Goal: Transaction & Acquisition: Book appointment/travel/reservation

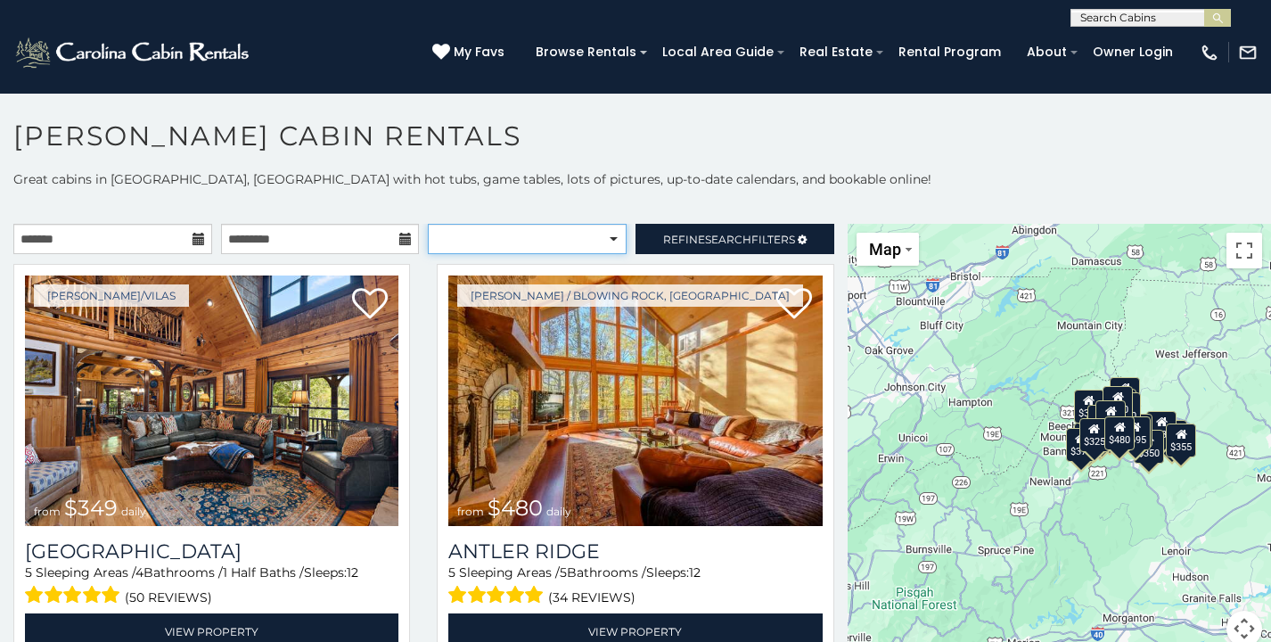
click at [558, 239] on select "**********" at bounding box center [527, 239] width 199 height 30
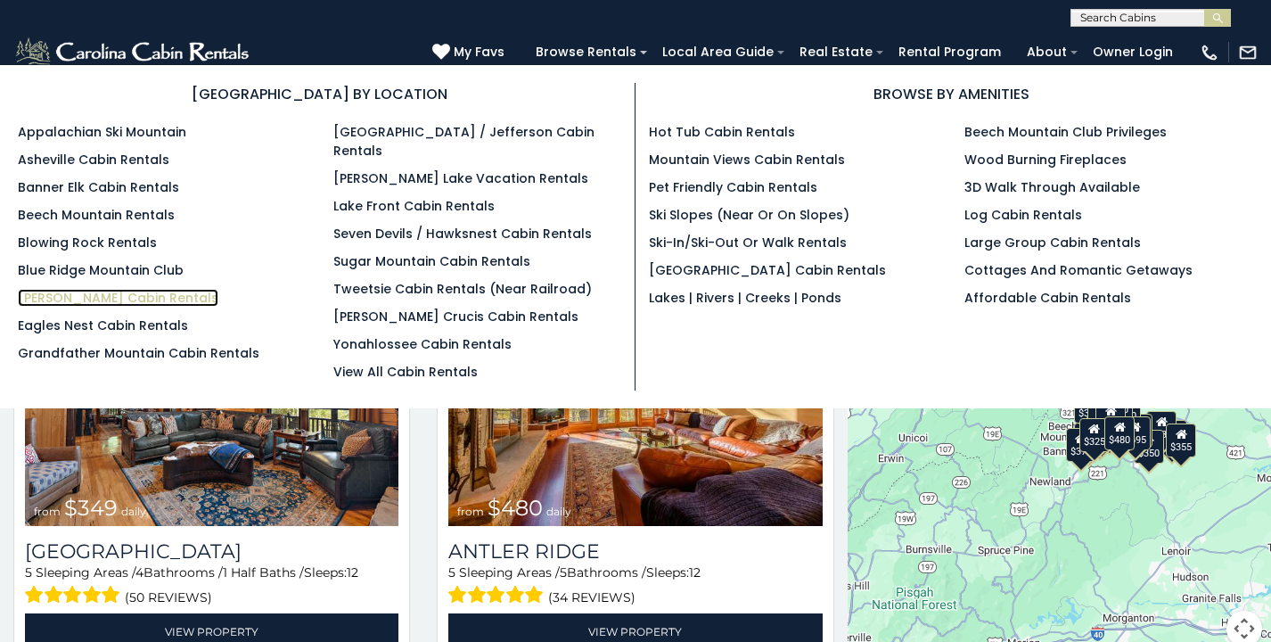
click at [114, 296] on link "[PERSON_NAME] Cabin Rentals" at bounding box center [118, 298] width 201 height 18
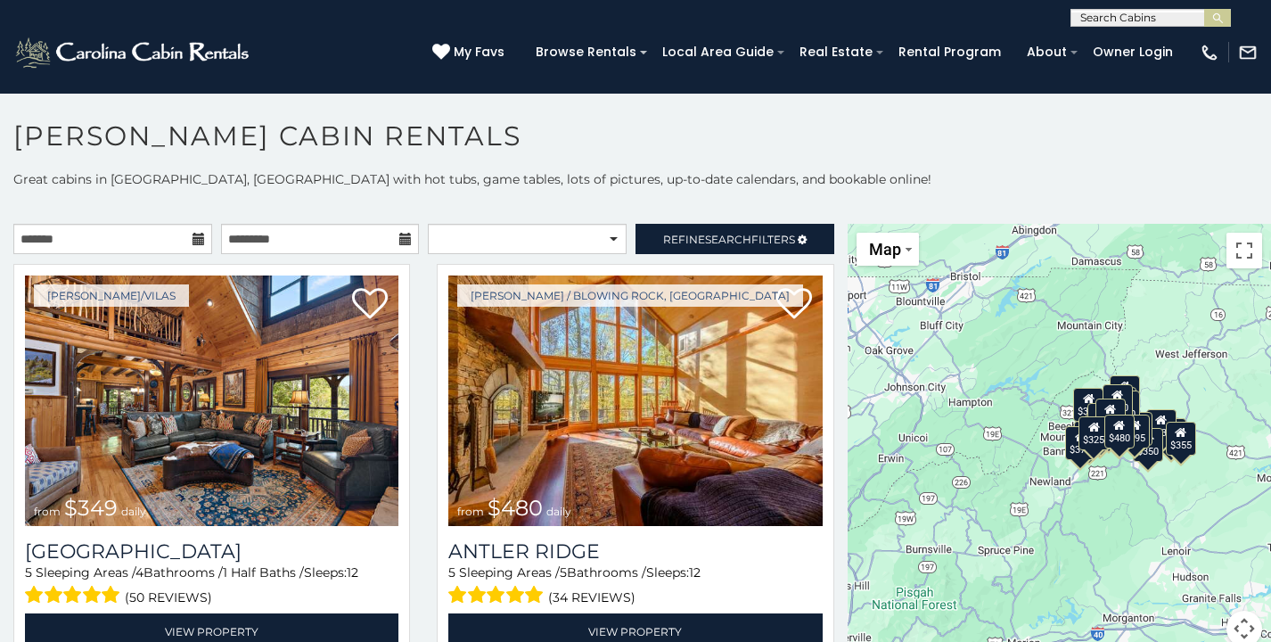
click at [1059, 486] on div "$349 $480 $525 $315 $355 $675 $635 $930 $400 $451 $330 $400 $485 $460 $395 $255…" at bounding box center [1059, 446] width 423 height 444
click at [1249, 627] on button "Map camera controls" at bounding box center [1245, 629] width 36 height 36
click at [1200, 548] on button "Zoom in" at bounding box center [1200, 539] width 36 height 36
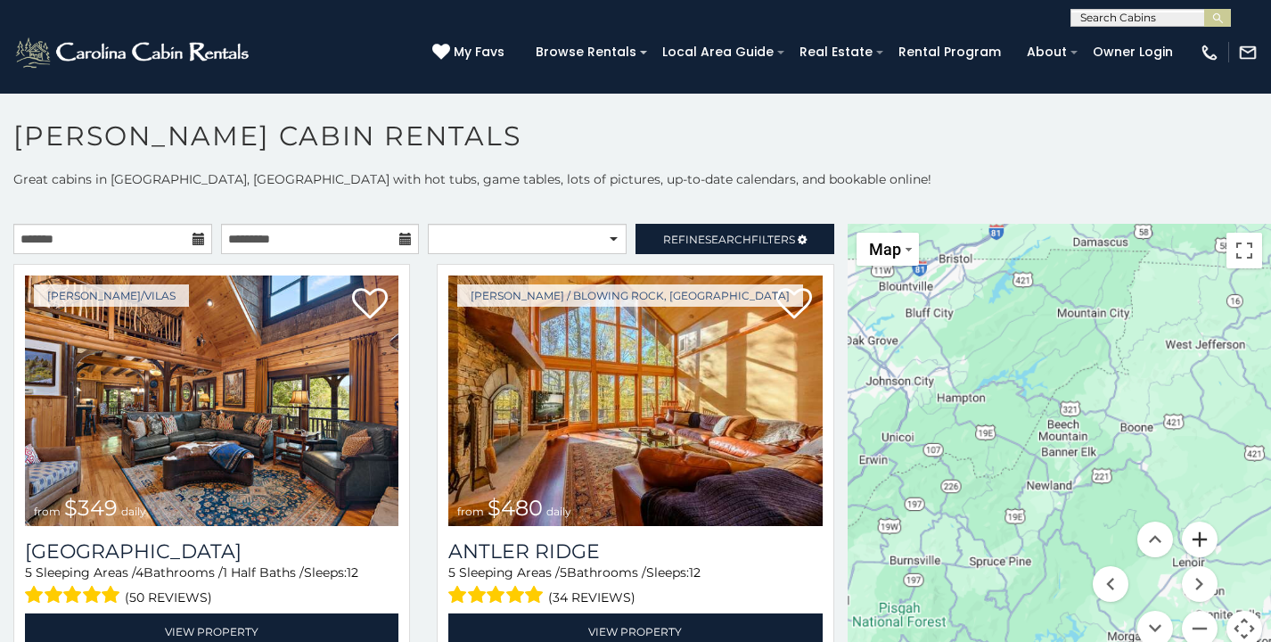
click at [1200, 548] on button "Zoom in" at bounding box center [1200, 539] width 36 height 36
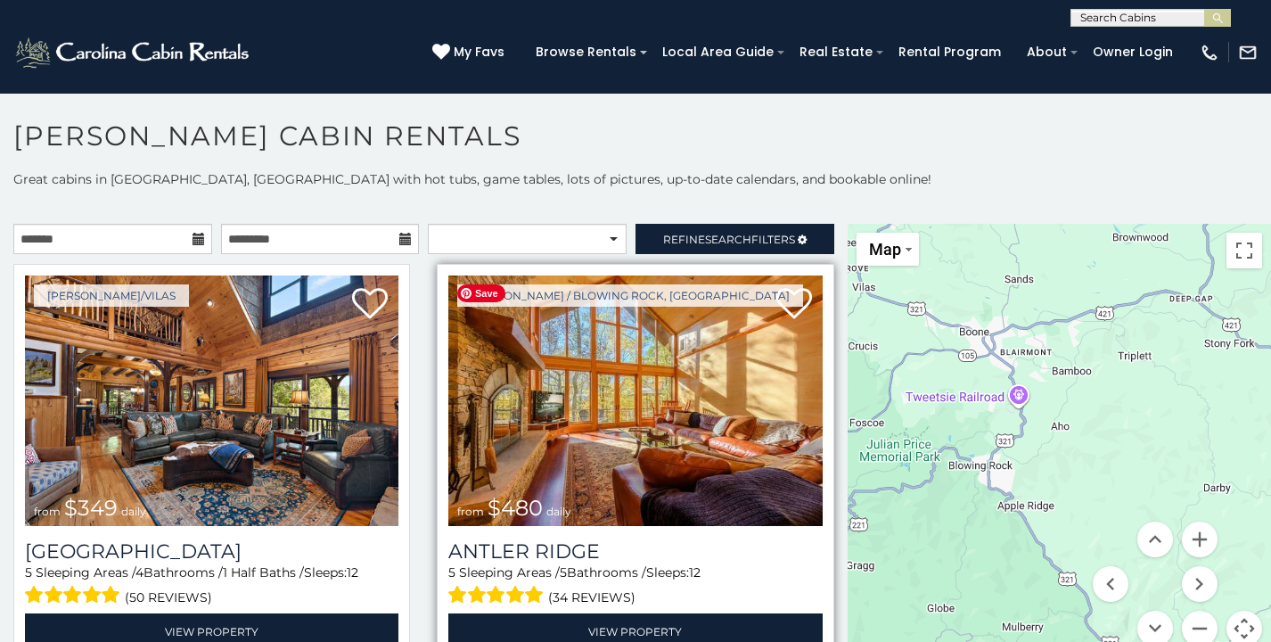
drag, startPoint x: 1169, startPoint y: 448, endPoint x: 791, endPoint y: 404, distance: 380.6
click at [791, 224] on main "**********" at bounding box center [635, 224] width 1271 height 0
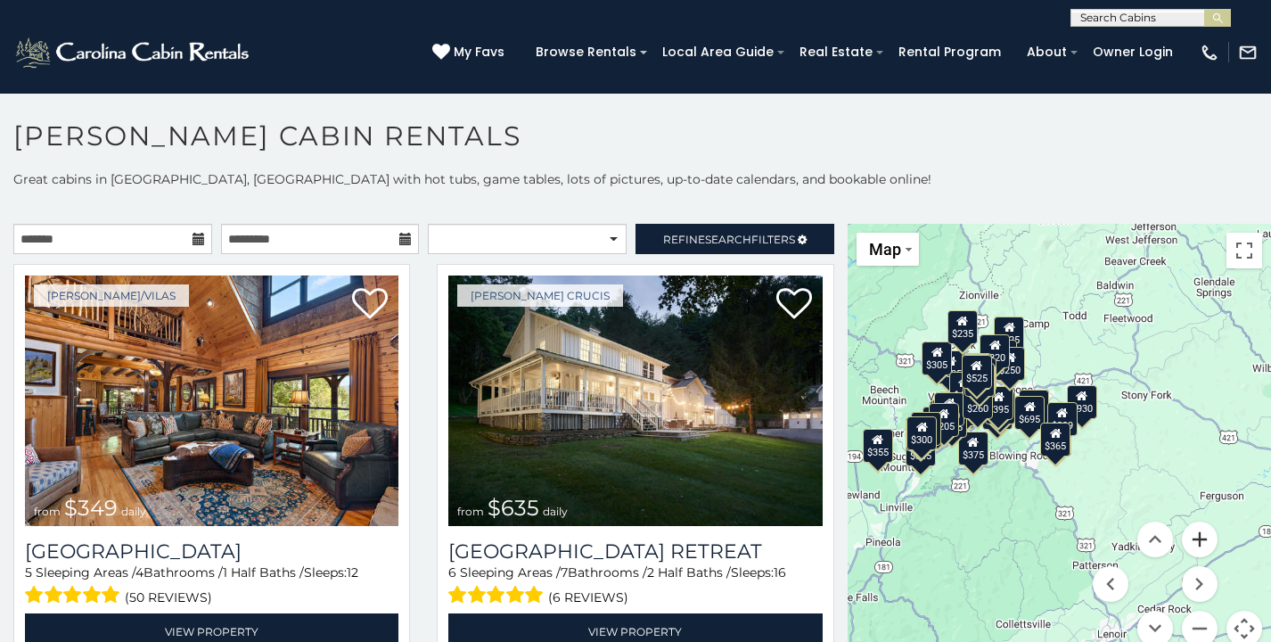
click at [1206, 538] on button "Zoom in" at bounding box center [1200, 539] width 36 height 36
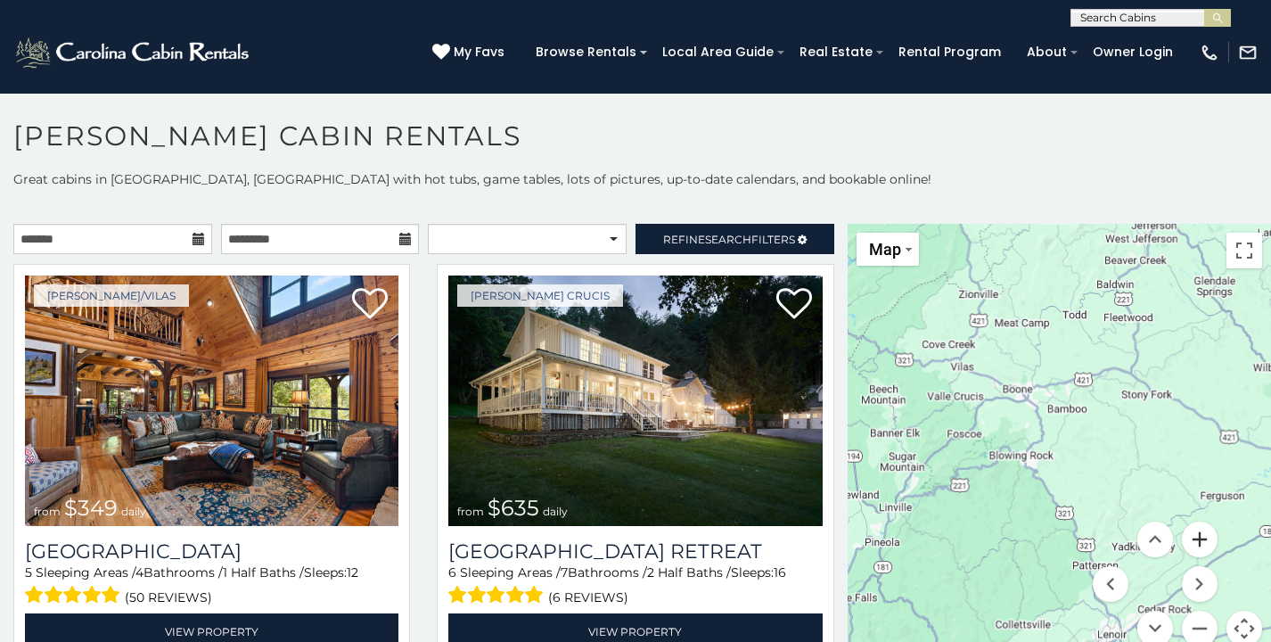
click at [1206, 538] on button "Zoom in" at bounding box center [1200, 539] width 36 height 36
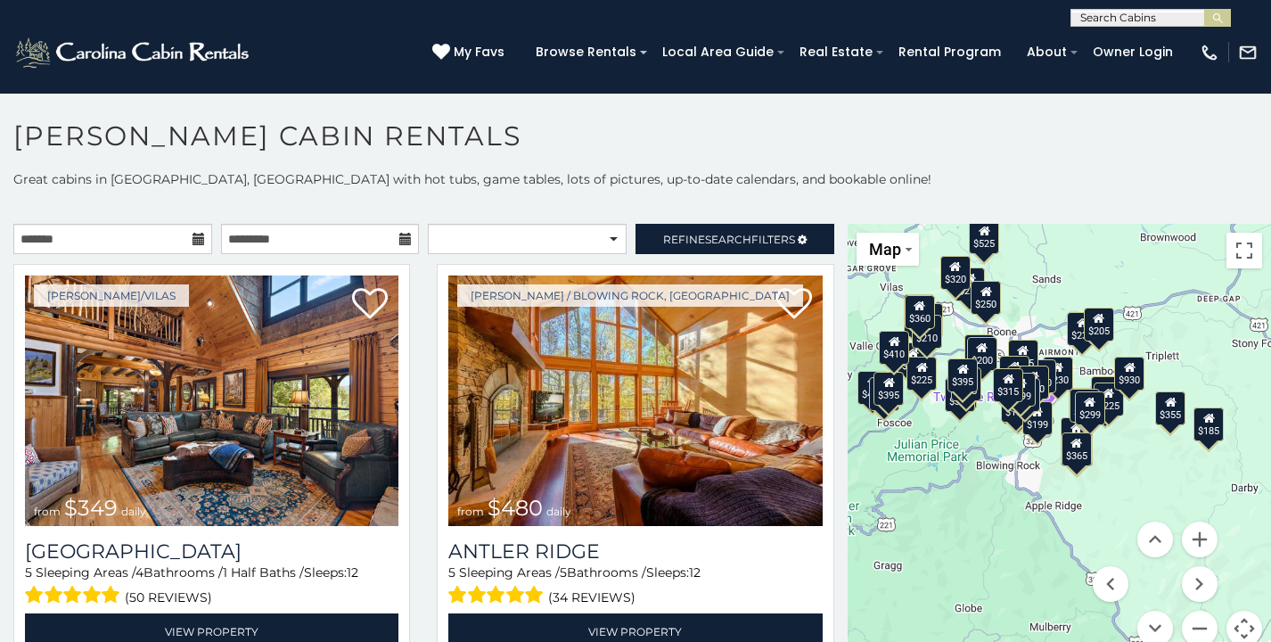
click at [1137, 387] on div "$930" at bounding box center [1130, 374] width 30 height 34
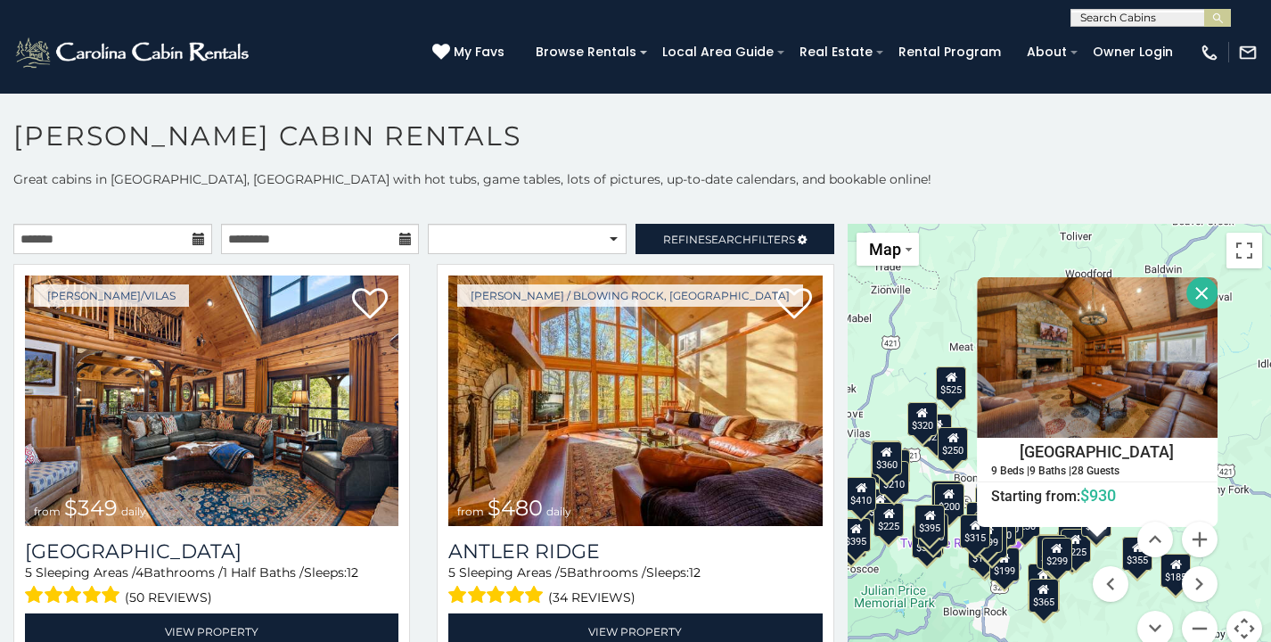
click at [1197, 289] on button "Close" at bounding box center [1201, 292] width 31 height 31
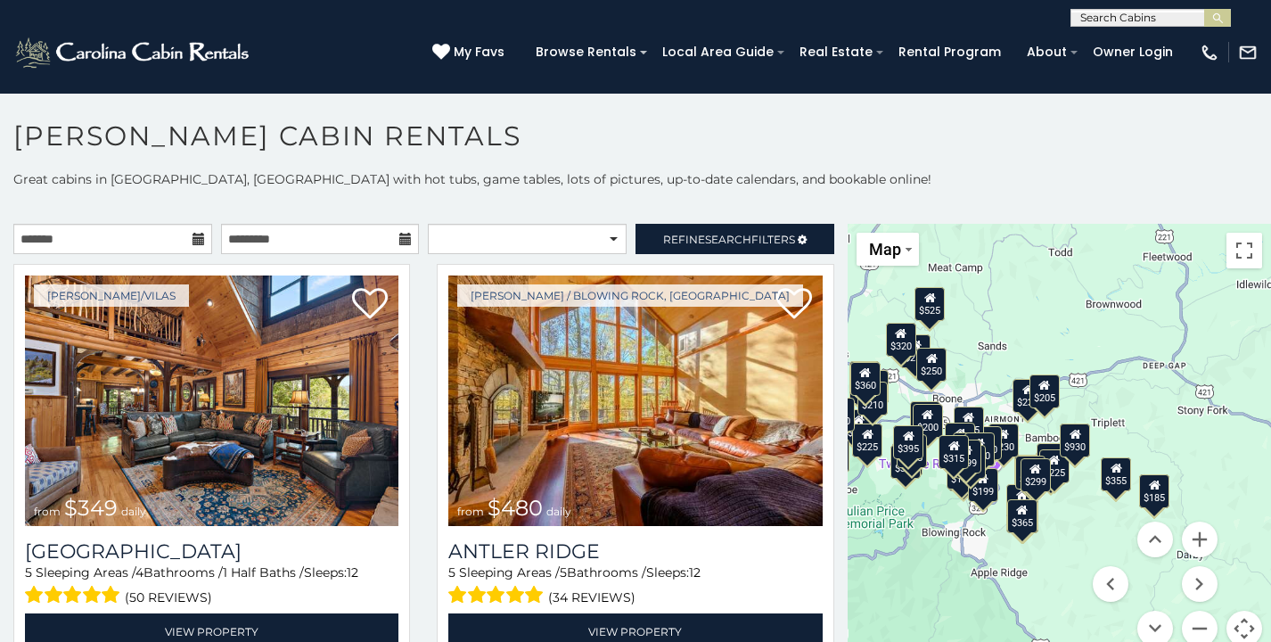
drag, startPoint x: 1177, startPoint y: 480, endPoint x: 1153, endPoint y: 401, distance: 82.9
click at [1153, 401] on div "$349 $480 $525 $315 $355 $675 $930 $451 $485 $460 $395 $255 $565 $225 $350 $380…" at bounding box center [1059, 446] width 423 height 444
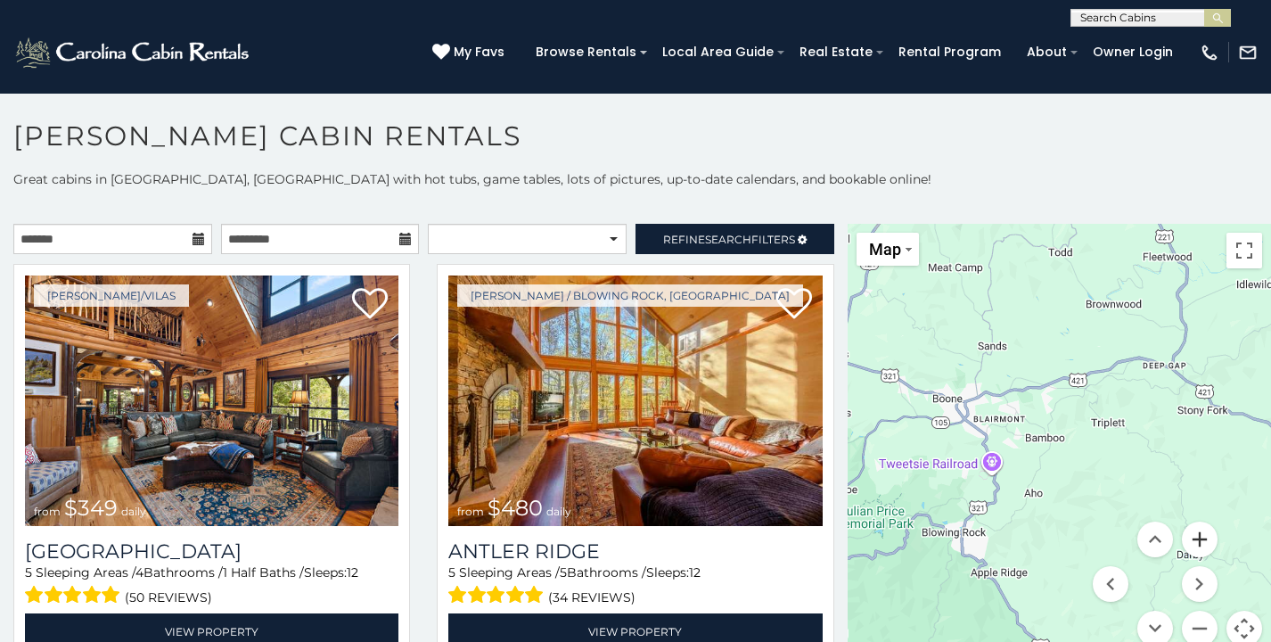
click at [1203, 545] on button "Zoom in" at bounding box center [1200, 539] width 36 height 36
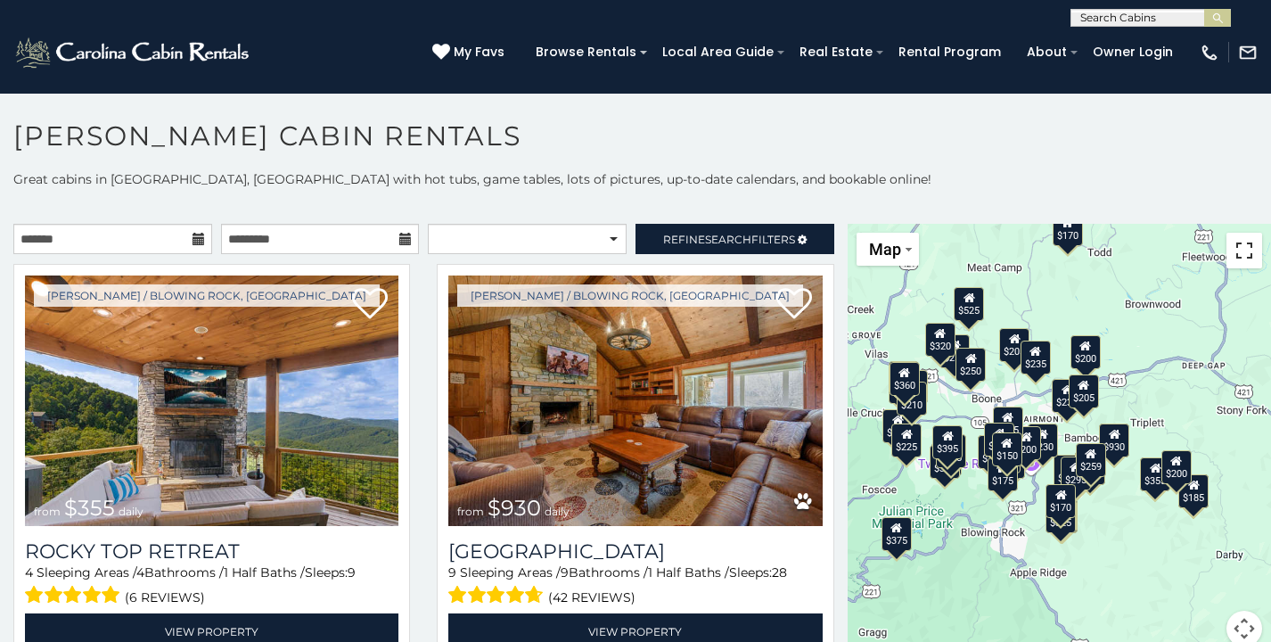
click at [1245, 257] on button "Toggle fullscreen view" at bounding box center [1245, 251] width 36 height 36
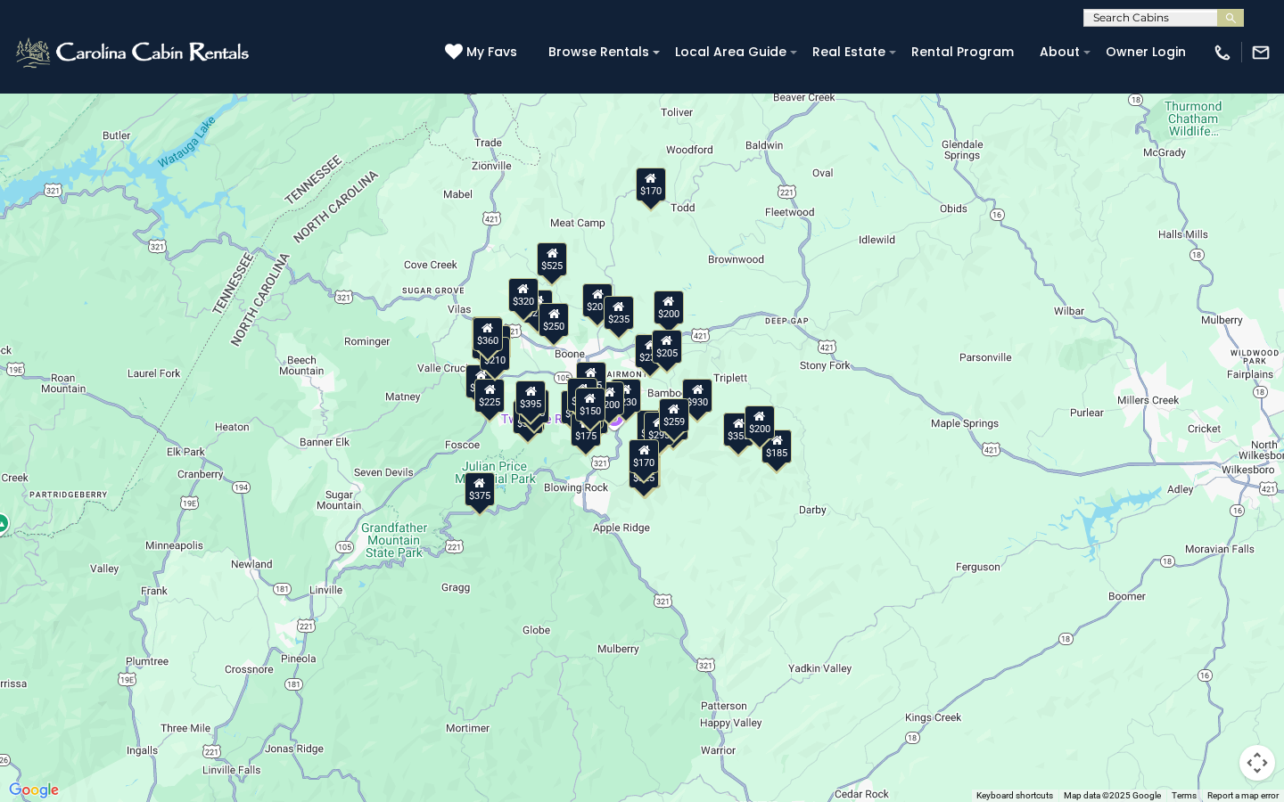
click at [1269, 641] on button "Map camera controls" at bounding box center [1257, 763] width 36 height 36
click at [1215, 641] on button "Zoom in" at bounding box center [1213, 674] width 36 height 36
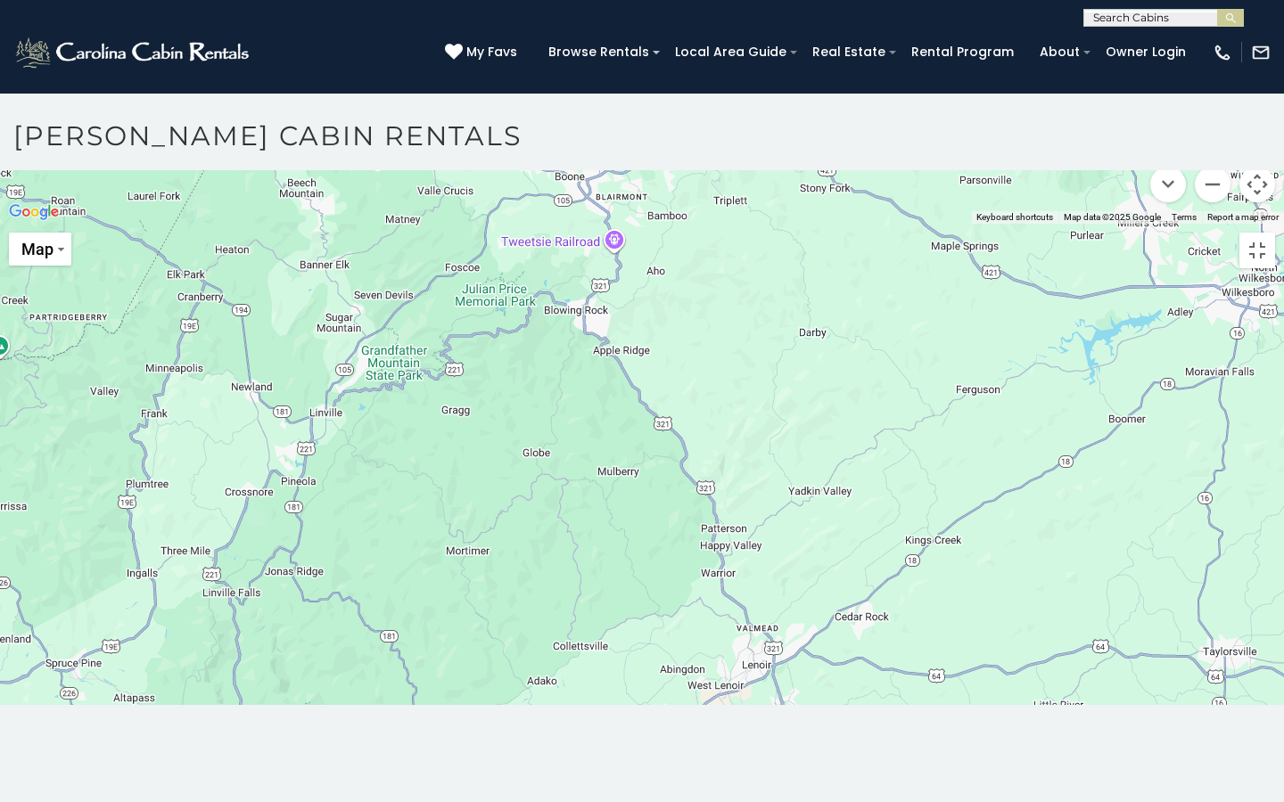
click at [1215, 113] on button "Zoom in" at bounding box center [1213, 96] width 36 height 36
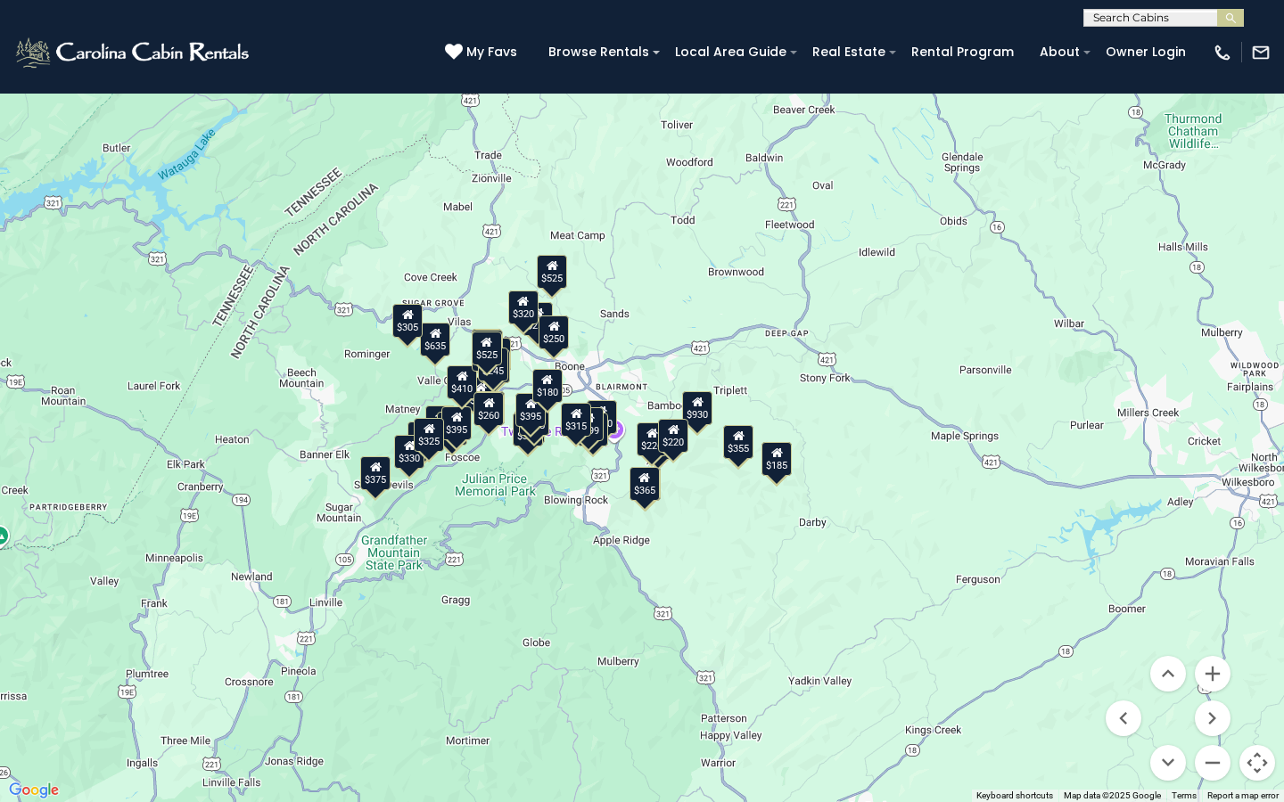
click at [760, 627] on div "$349 $480 $525 $315 $355 $675 $635 $930 $400 $451 $330 $400 $485 $460 $395 $255…" at bounding box center [642, 401] width 1284 height 802
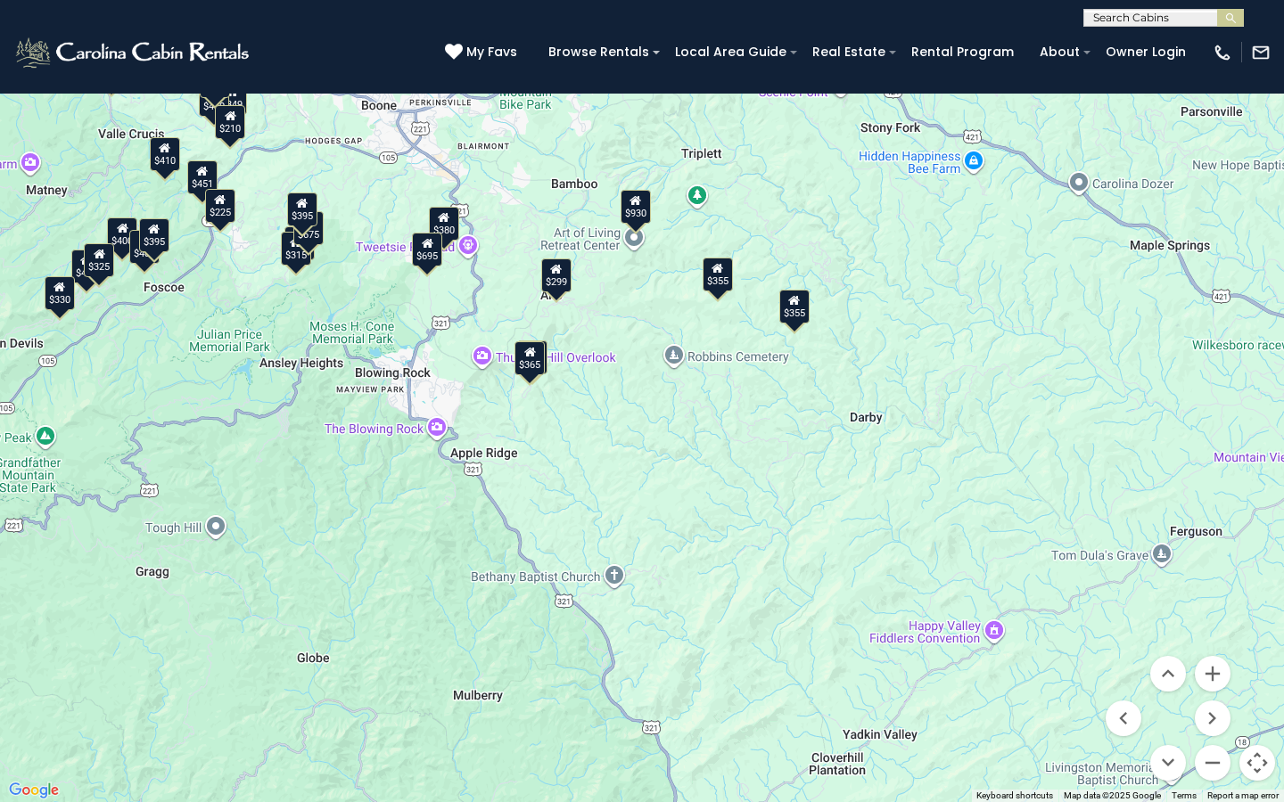
click at [730, 285] on div "$355" at bounding box center [717, 275] width 30 height 34
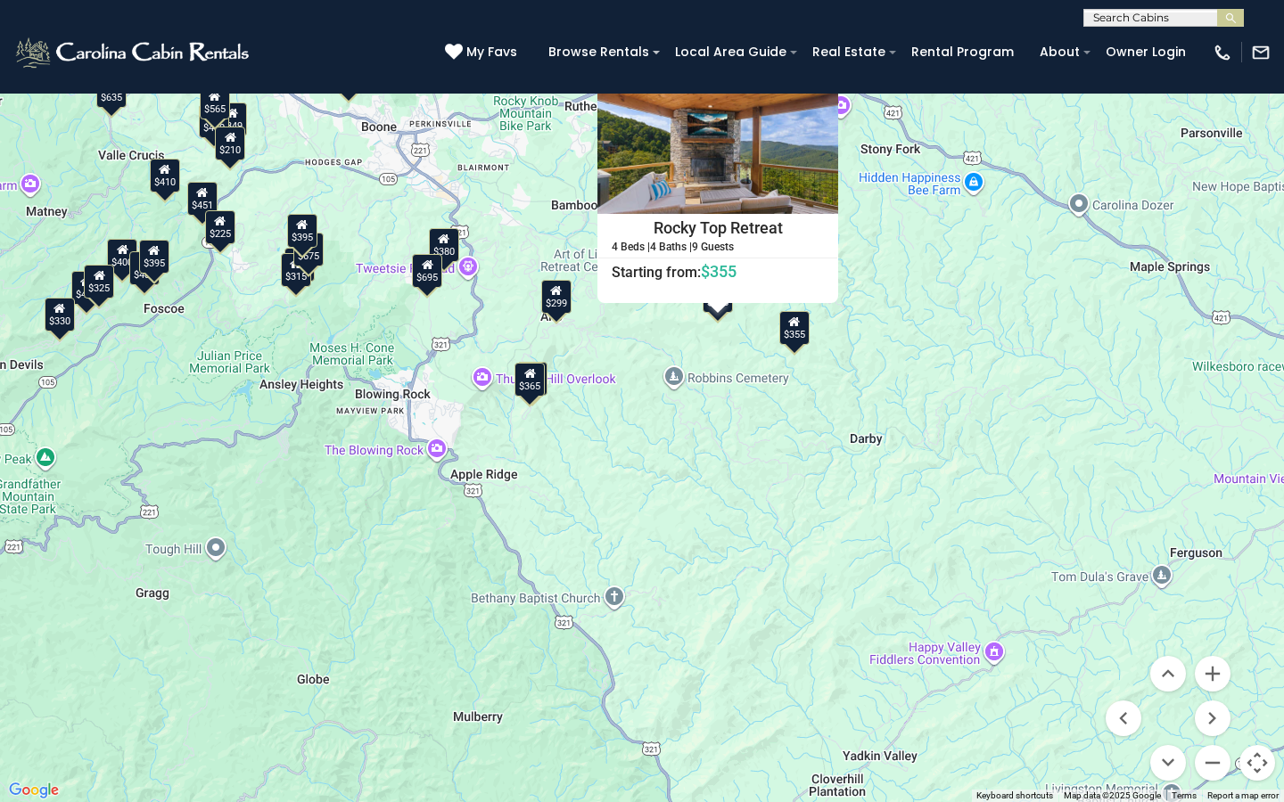
click at [817, 61] on button "Close" at bounding box center [822, 68] width 31 height 31
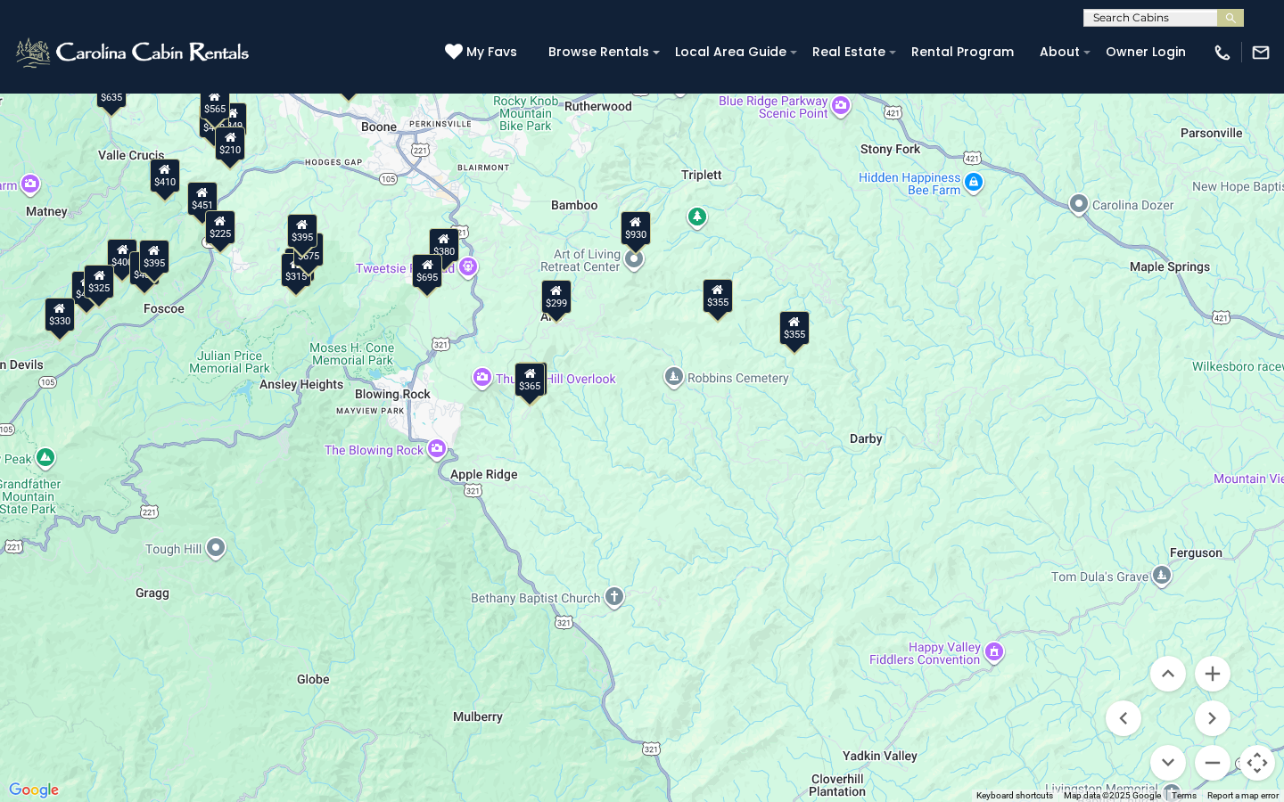
click at [572, 299] on div "$349 $480 $315 $355 $675 $635 $930 $400 $451 $330 $400 $485 $460 $395 $255 $565…" at bounding box center [642, 401] width 1284 height 802
click at [569, 308] on div "$299" at bounding box center [556, 297] width 30 height 34
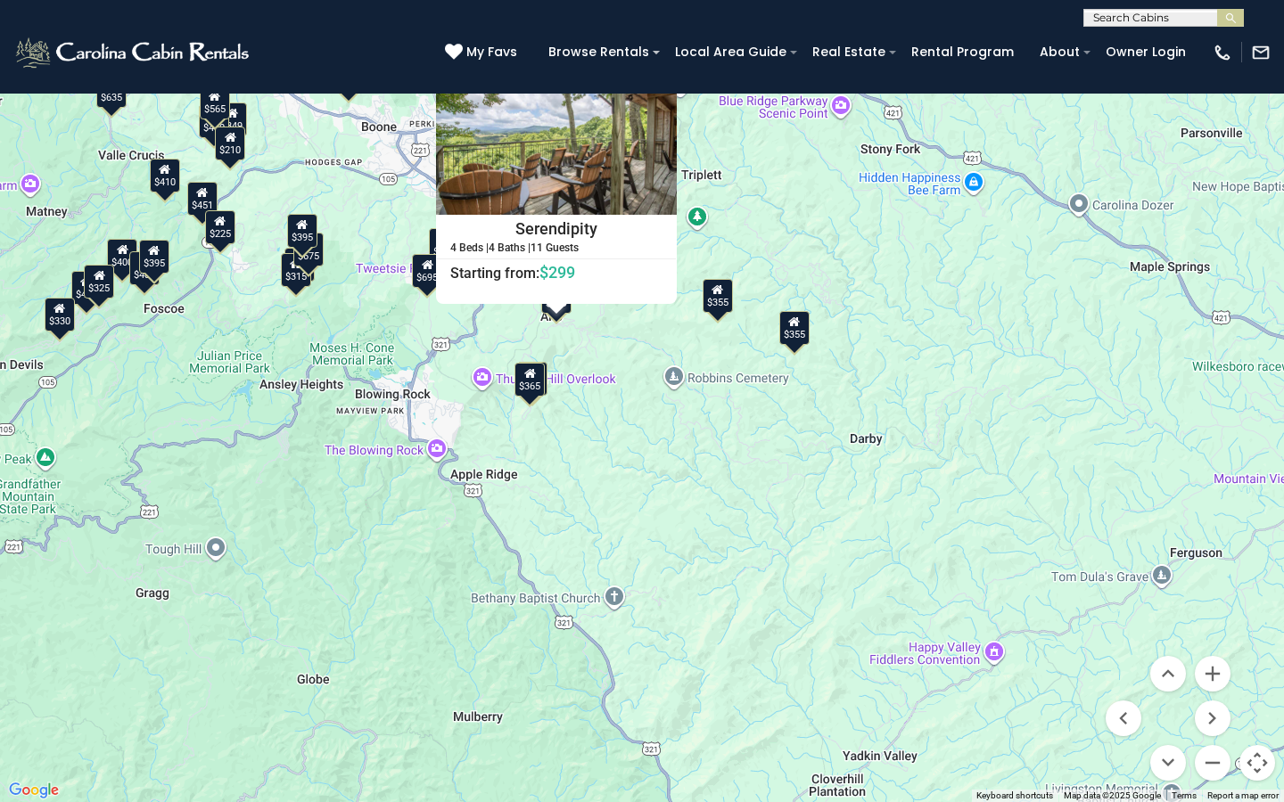
click at [655, 70] on button "Close" at bounding box center [660, 69] width 31 height 31
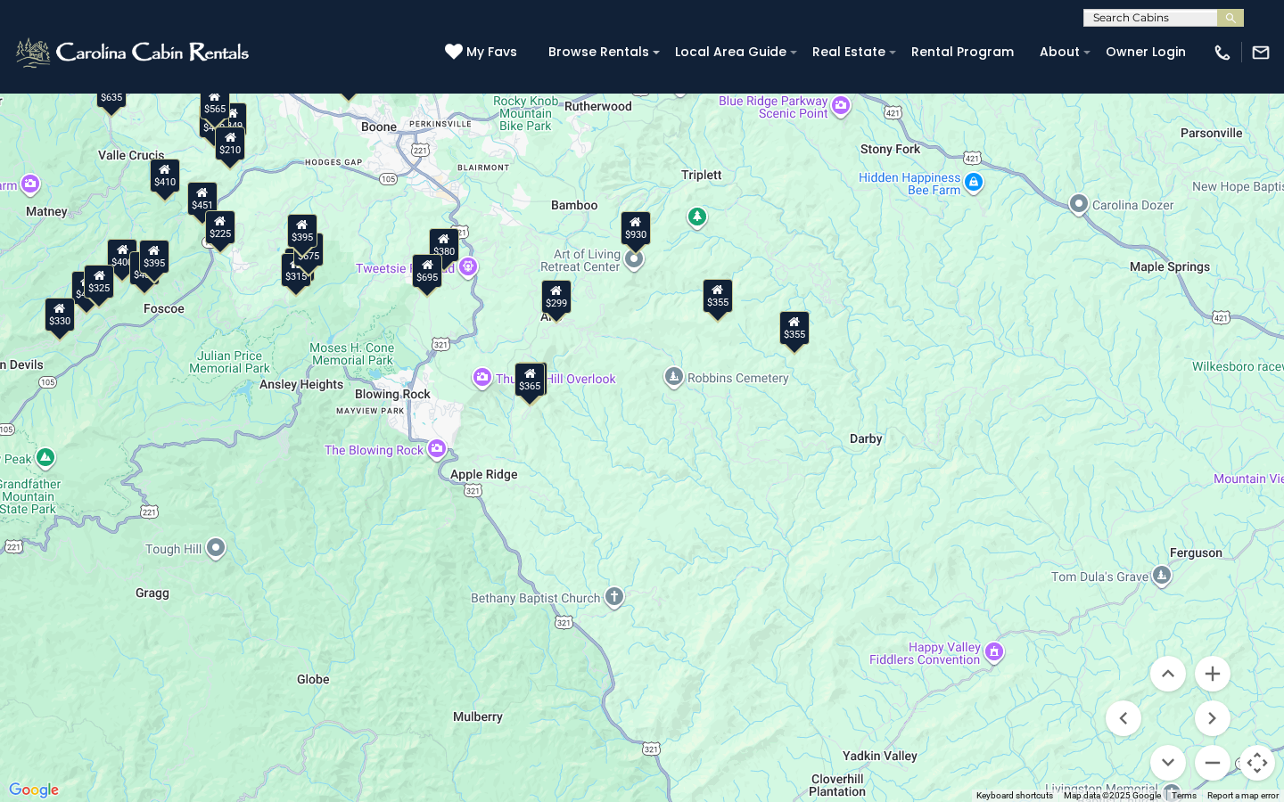
click at [527, 385] on div "$365" at bounding box center [529, 380] width 30 height 34
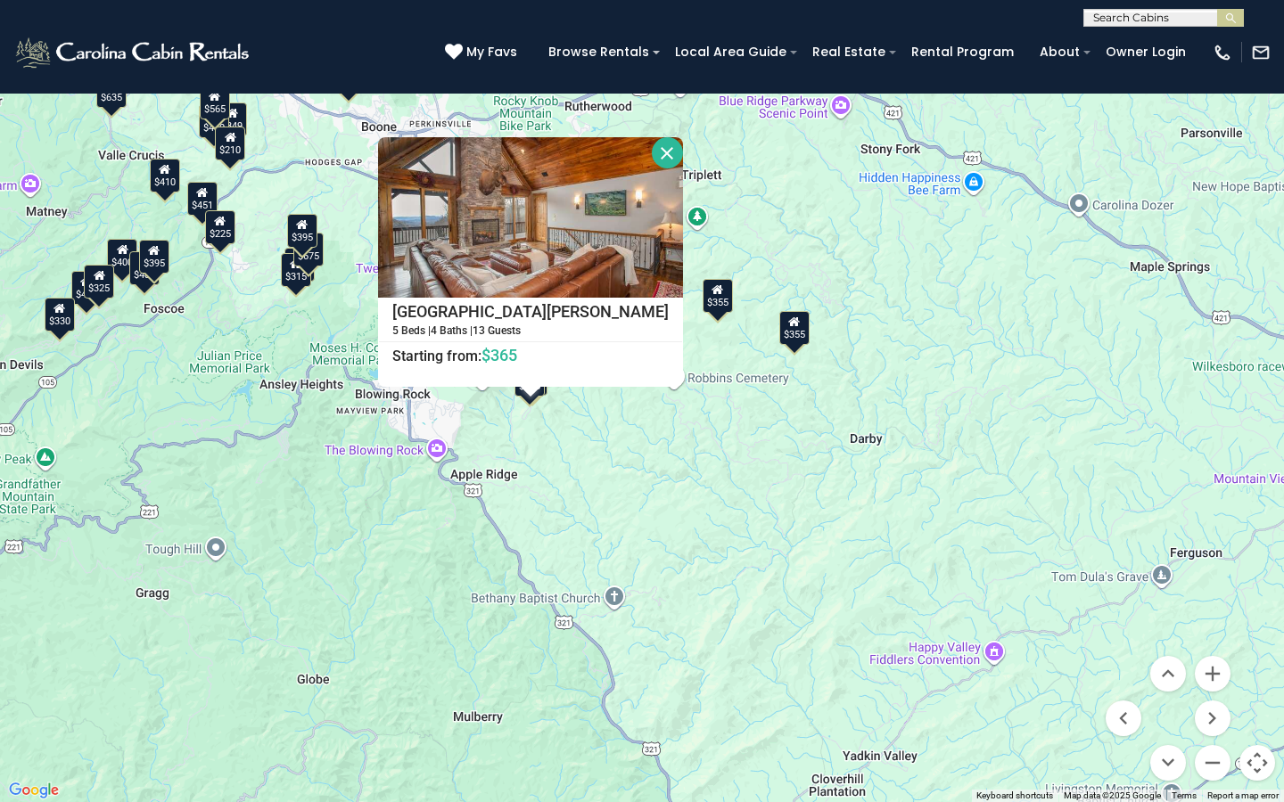
click at [652, 155] on button "Close" at bounding box center [667, 152] width 31 height 31
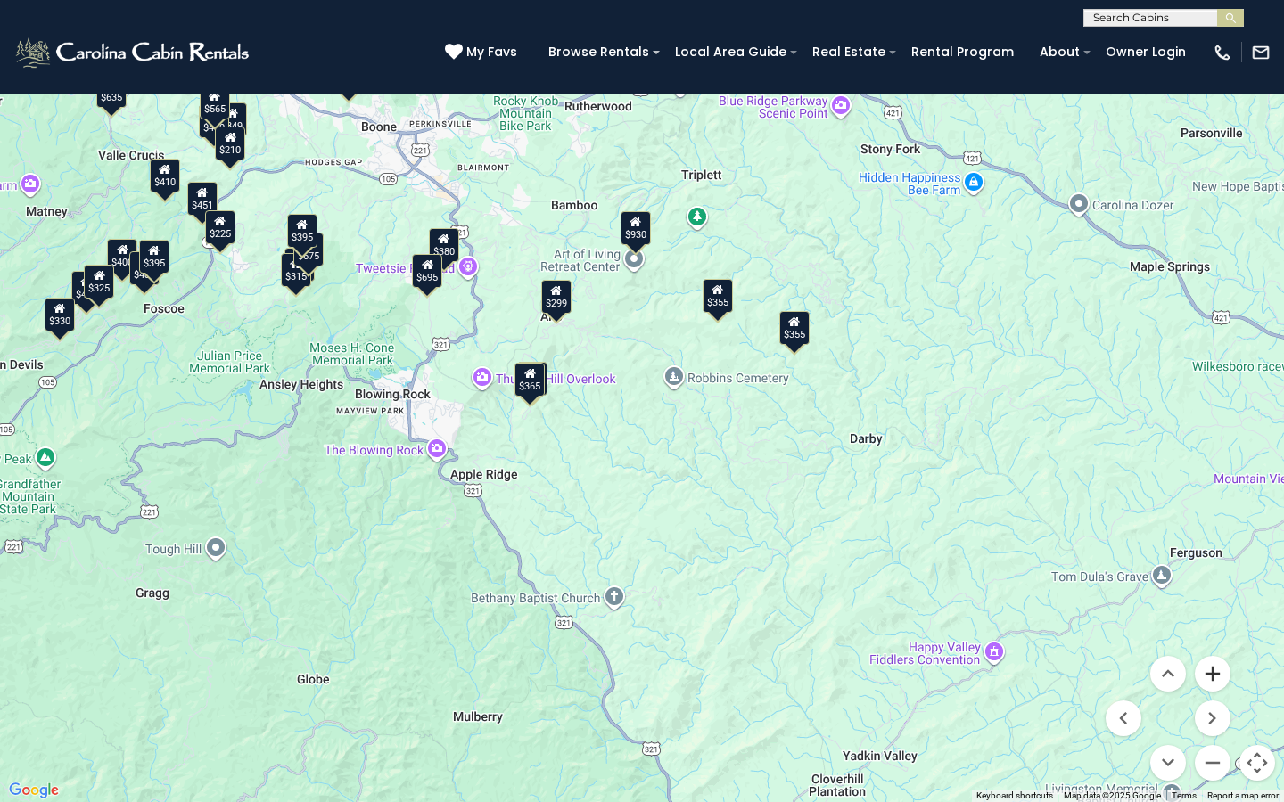
click at [1218, 641] on button "Zoom in" at bounding box center [1213, 674] width 36 height 36
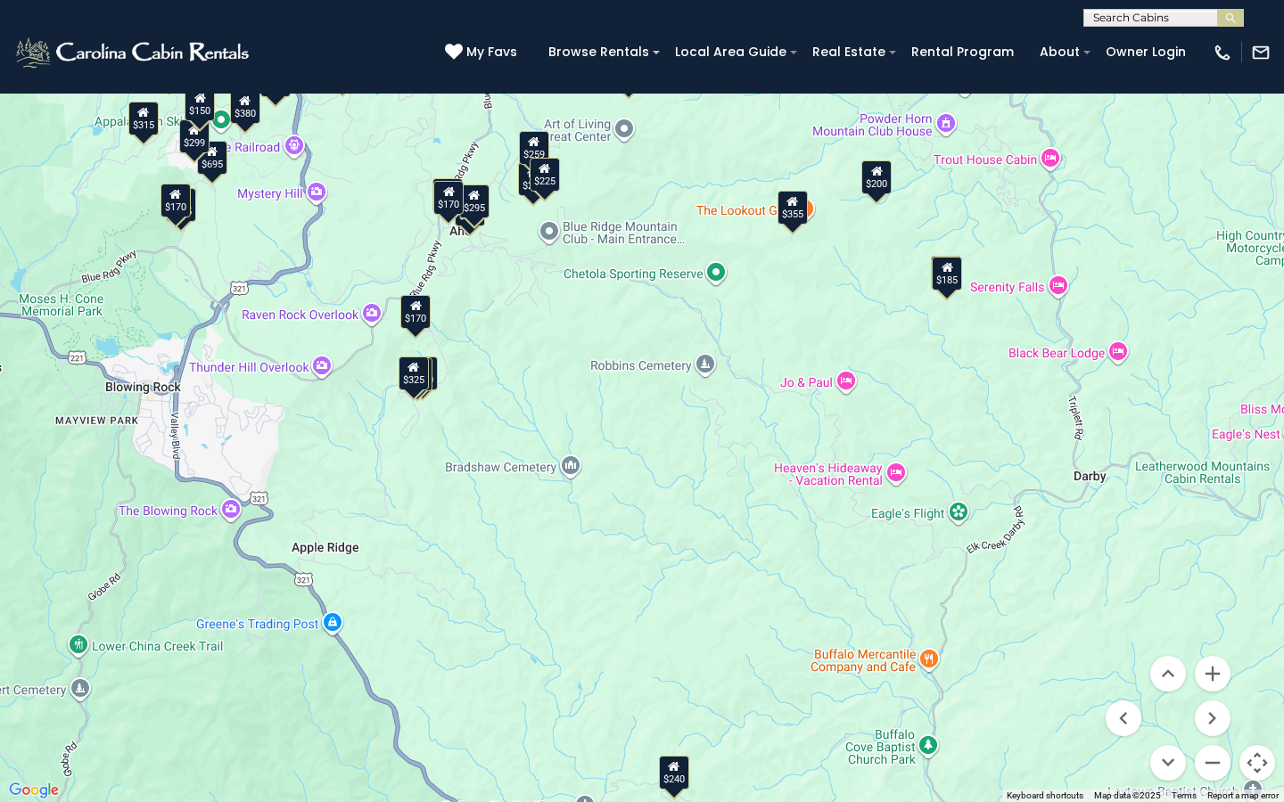
click at [529, 194] on div "$220" at bounding box center [533, 179] width 30 height 34
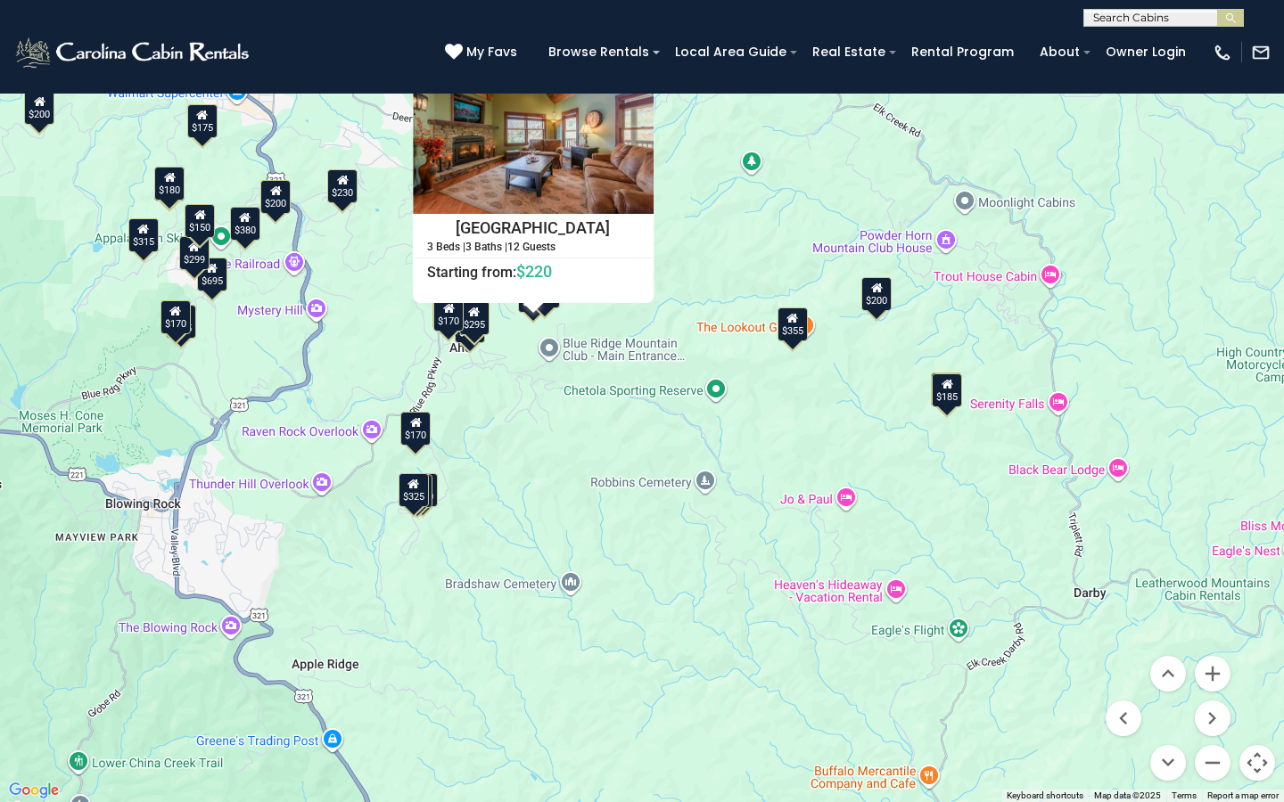
click at [636, 66] on button "Close" at bounding box center [637, 68] width 31 height 31
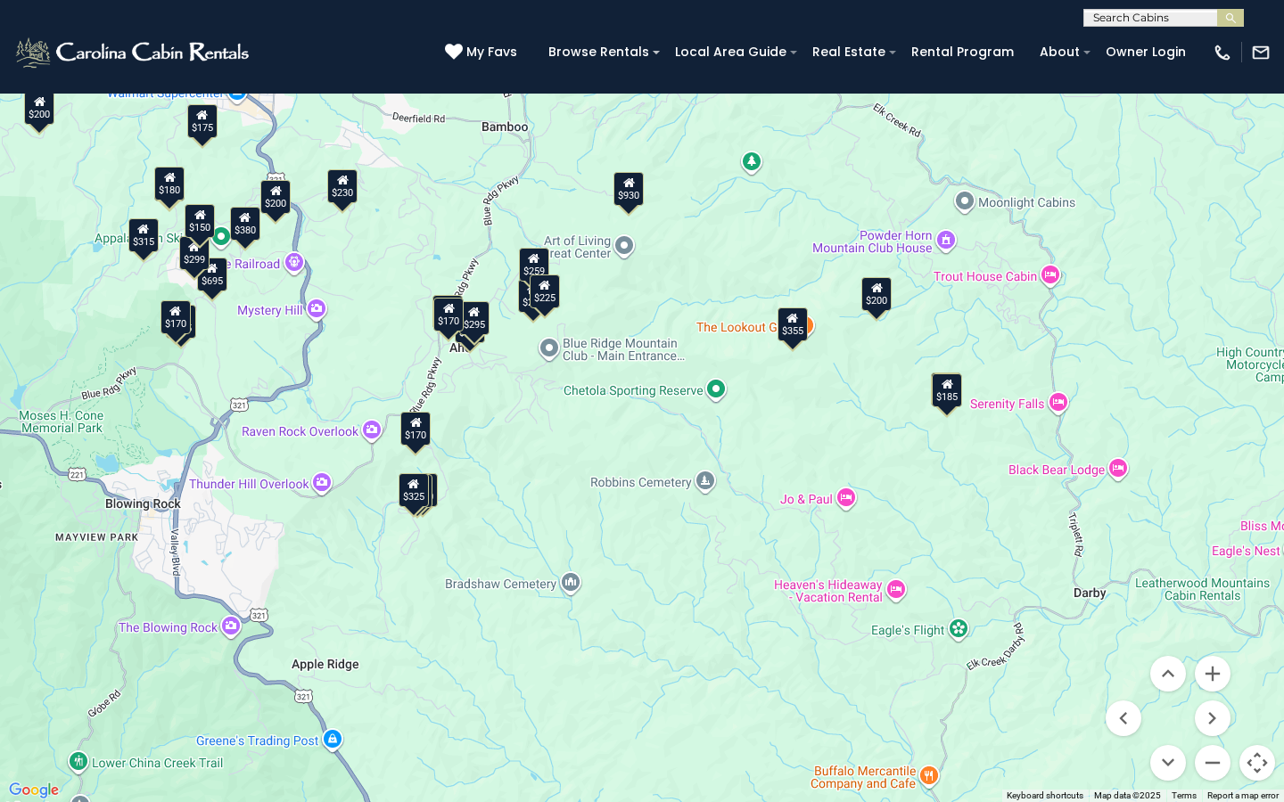
click at [558, 291] on div "$225" at bounding box center [545, 292] width 30 height 34
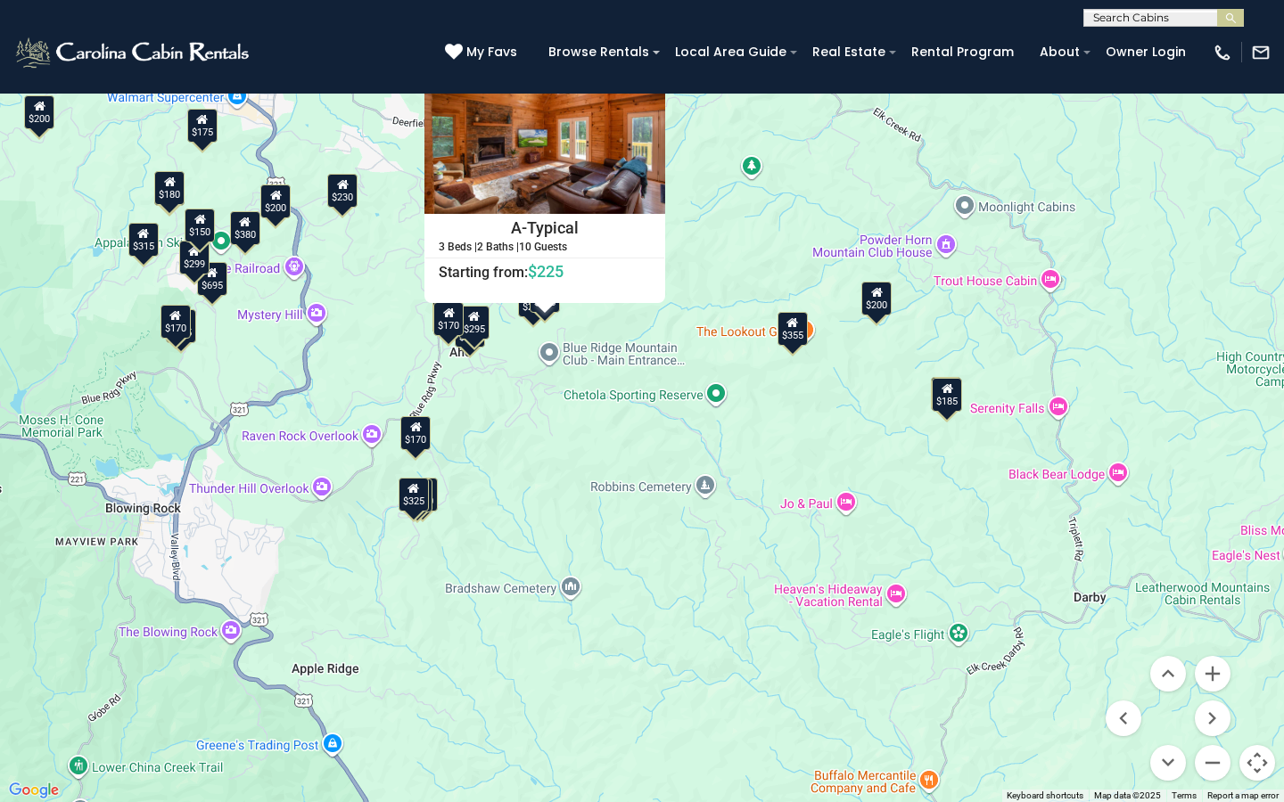
click at [656, 77] on button "Close" at bounding box center [649, 68] width 31 height 31
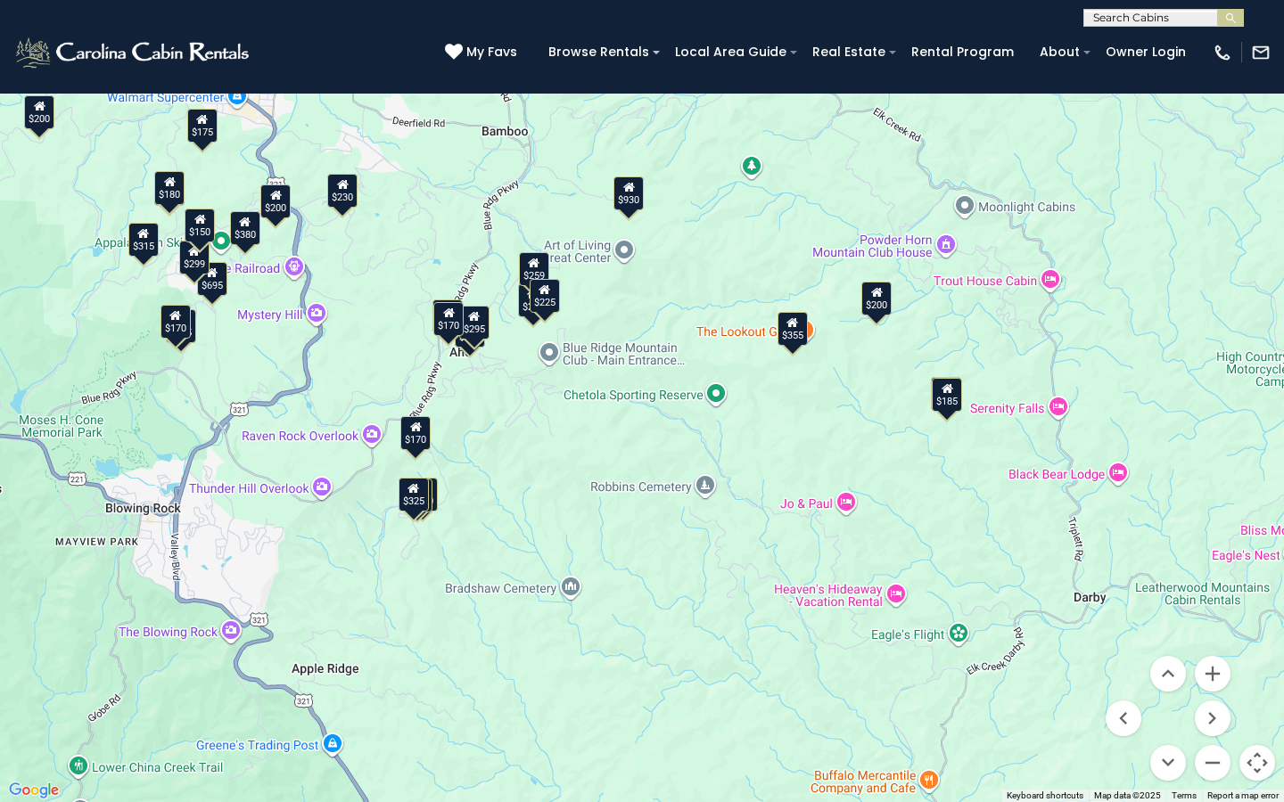
click at [544, 275] on div "$259" at bounding box center [534, 269] width 30 height 34
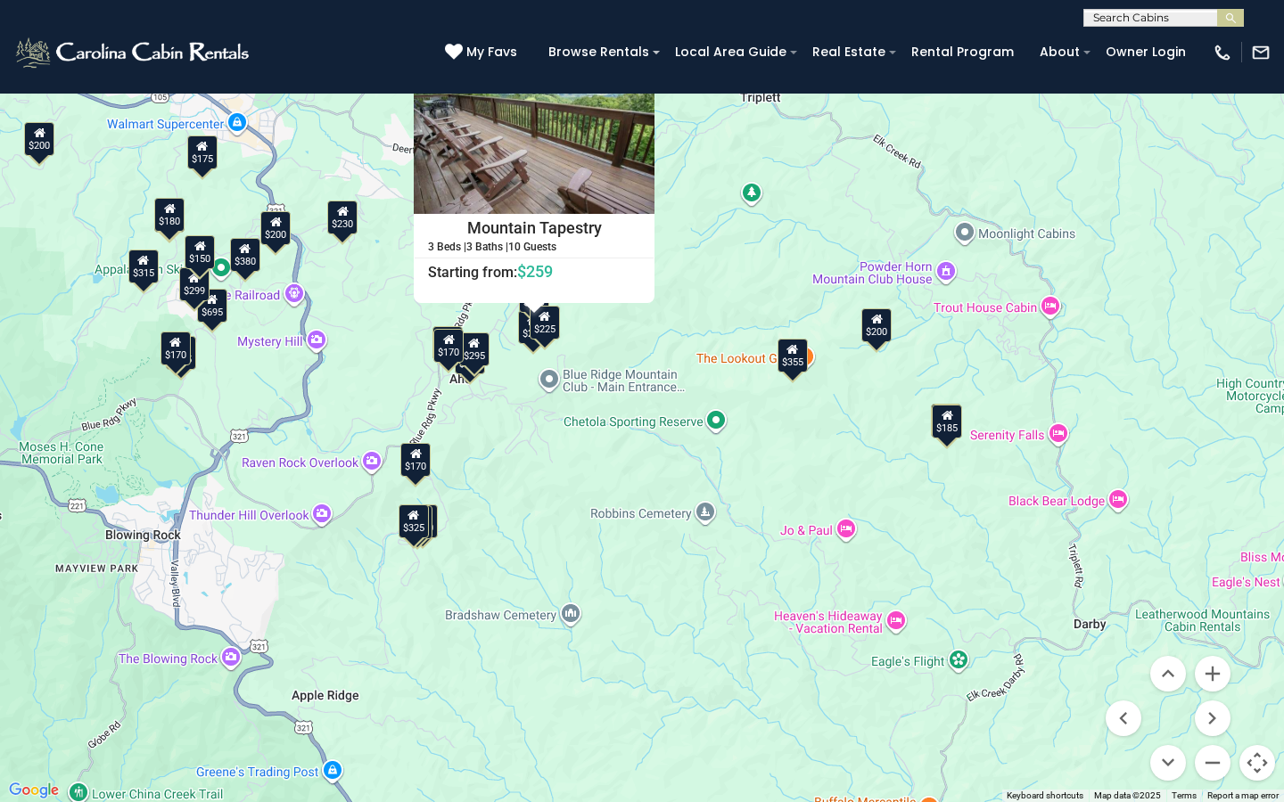
click at [637, 69] on button "Close" at bounding box center [638, 68] width 31 height 31
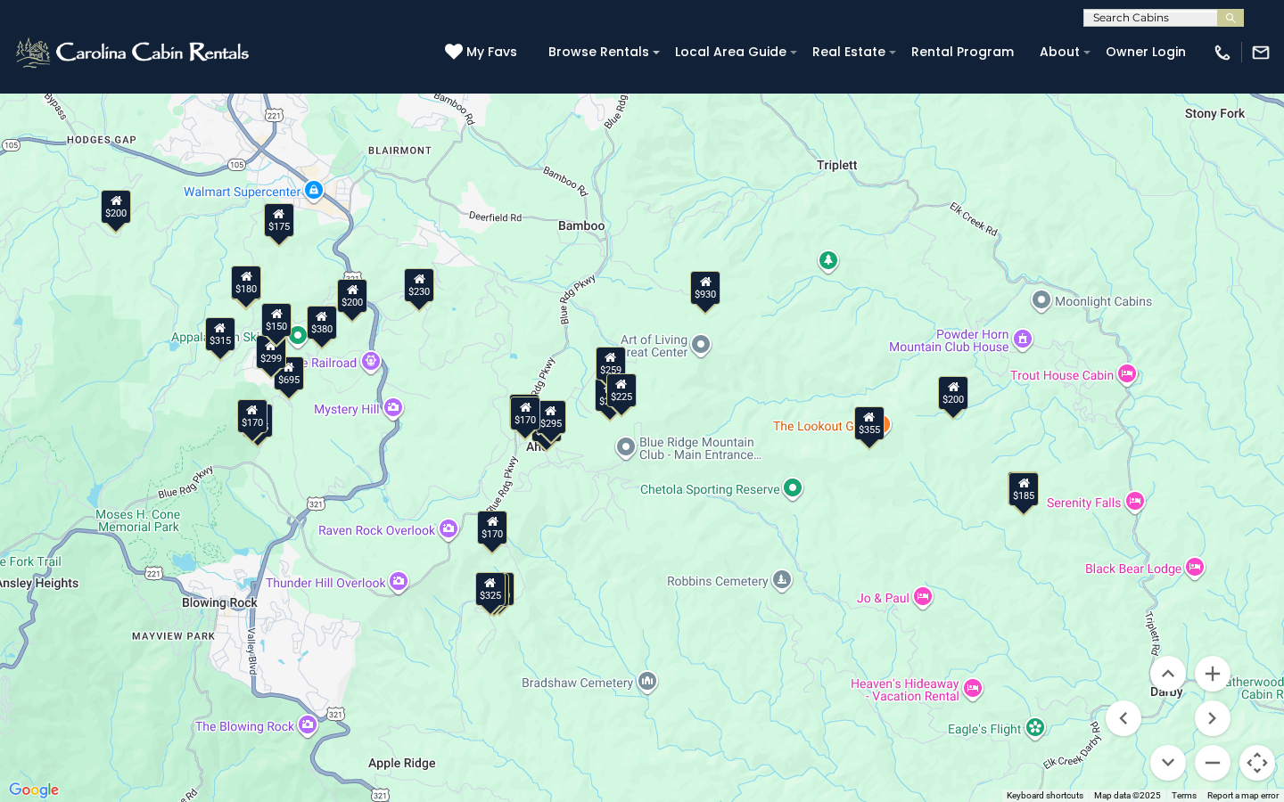
drag, startPoint x: 595, startPoint y: 324, endPoint x: 673, endPoint y: 396, distance: 106.0
click at [673, 396] on div "$355 $930 $350 $380 $355 $695 $299 $365 $299 $185 $315 $226 $220 $325 $295 $230…" at bounding box center [642, 401] width 1284 height 802
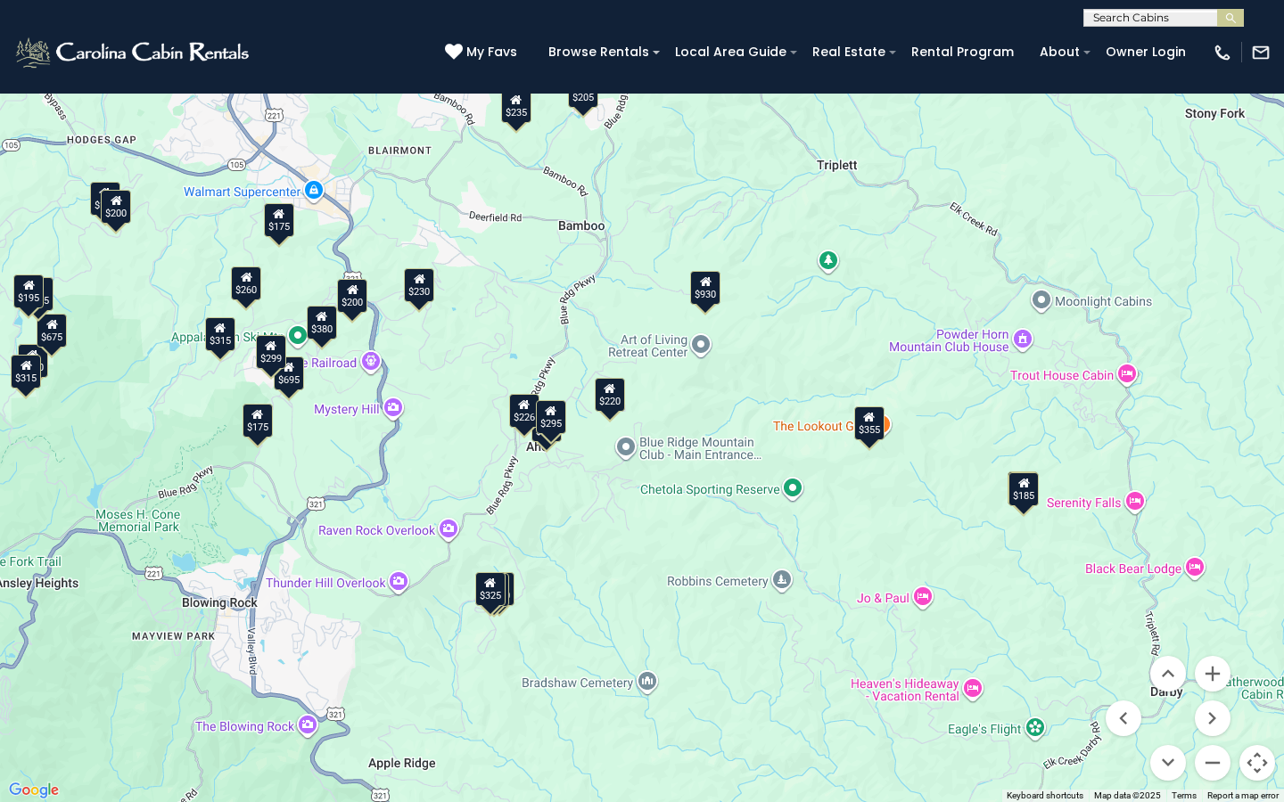
click at [879, 435] on div "$355" at bounding box center [869, 423] width 30 height 34
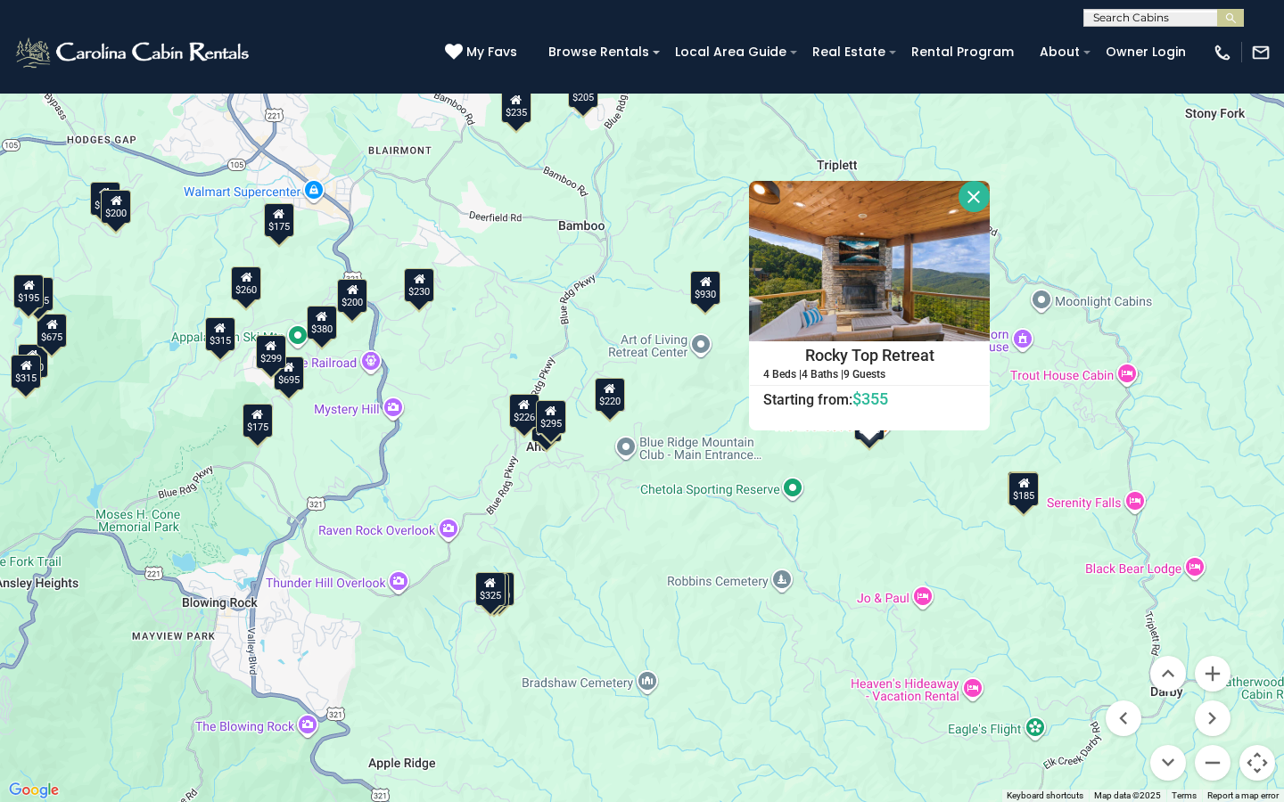
click at [968, 199] on button "Close" at bounding box center [973, 196] width 31 height 31
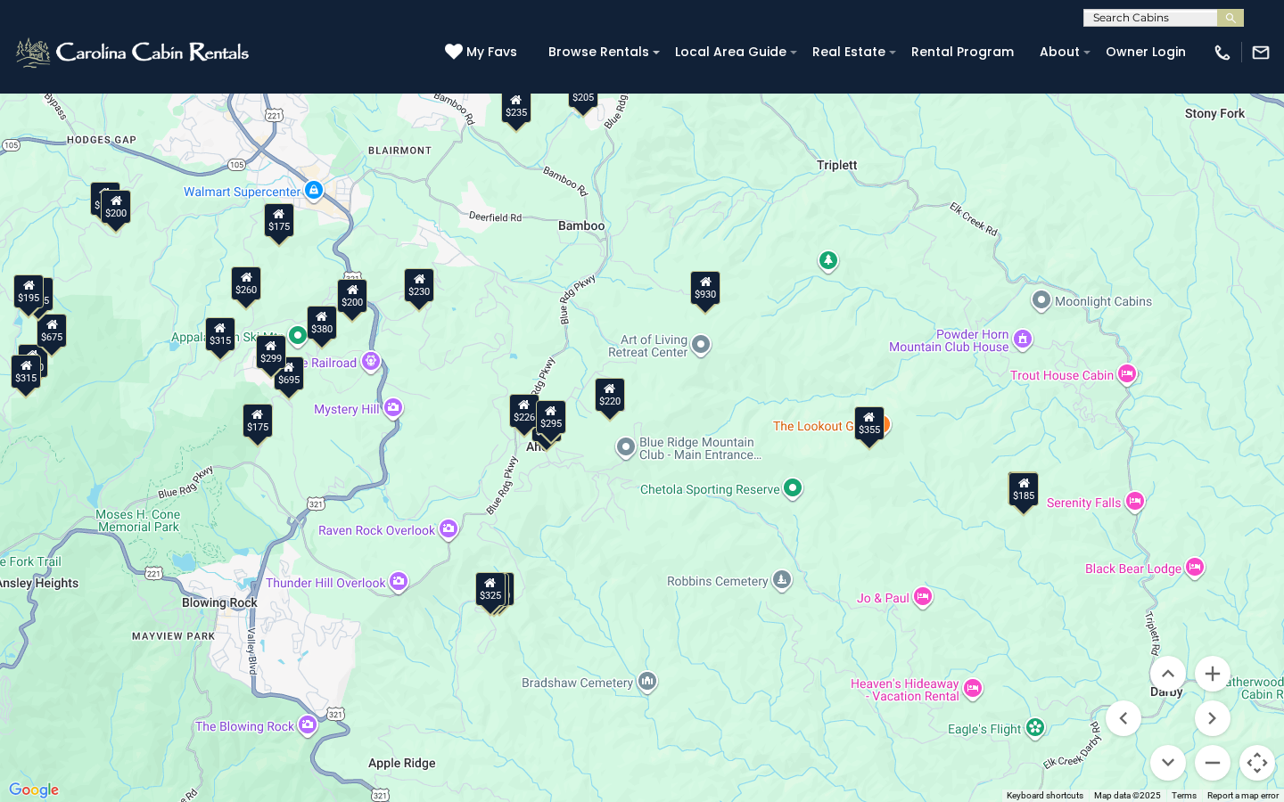
click at [501, 608] on div "$480 $315 $355 $675 $930 $395 $350 $380 $355 $250 $695 $299 $365 $299 $185 $315…" at bounding box center [642, 401] width 1284 height 802
click at [506, 590] on div "$365" at bounding box center [494, 590] width 30 height 34
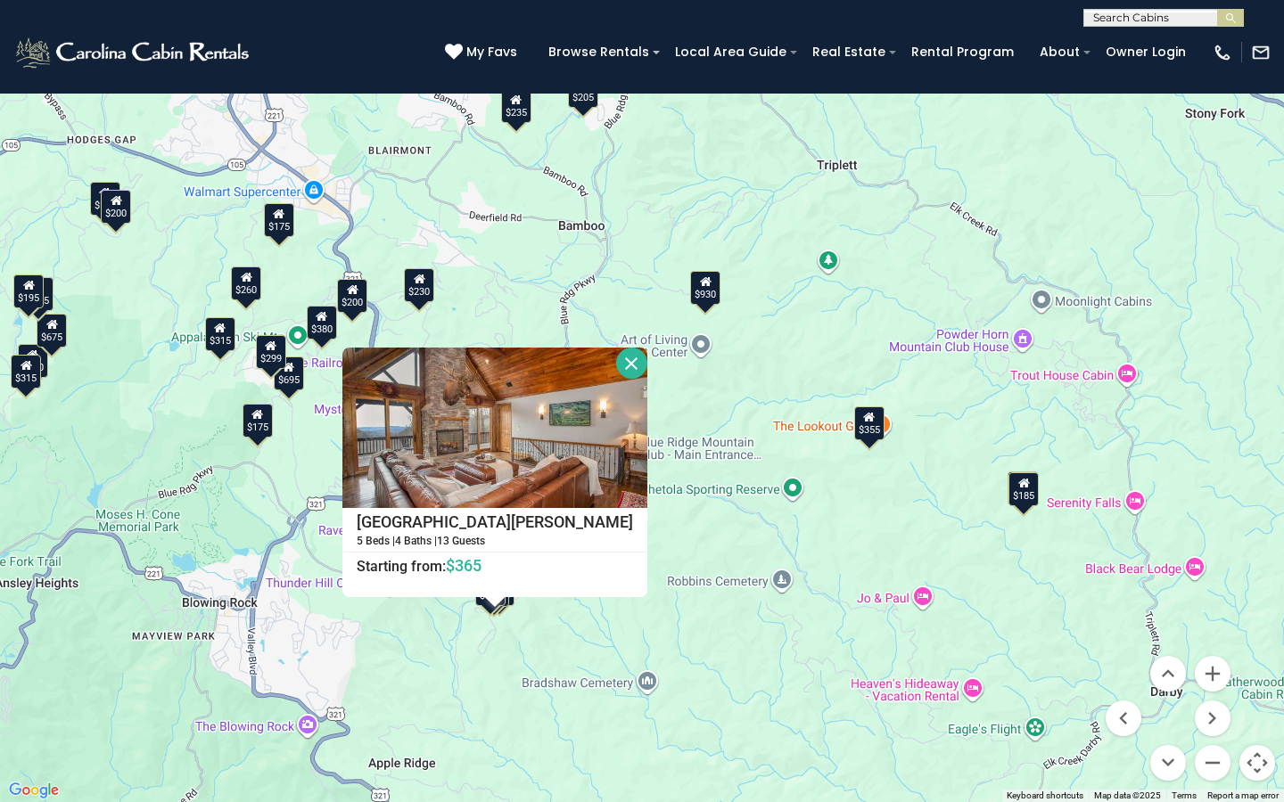
click at [616, 363] on button "Close" at bounding box center [631, 363] width 31 height 31
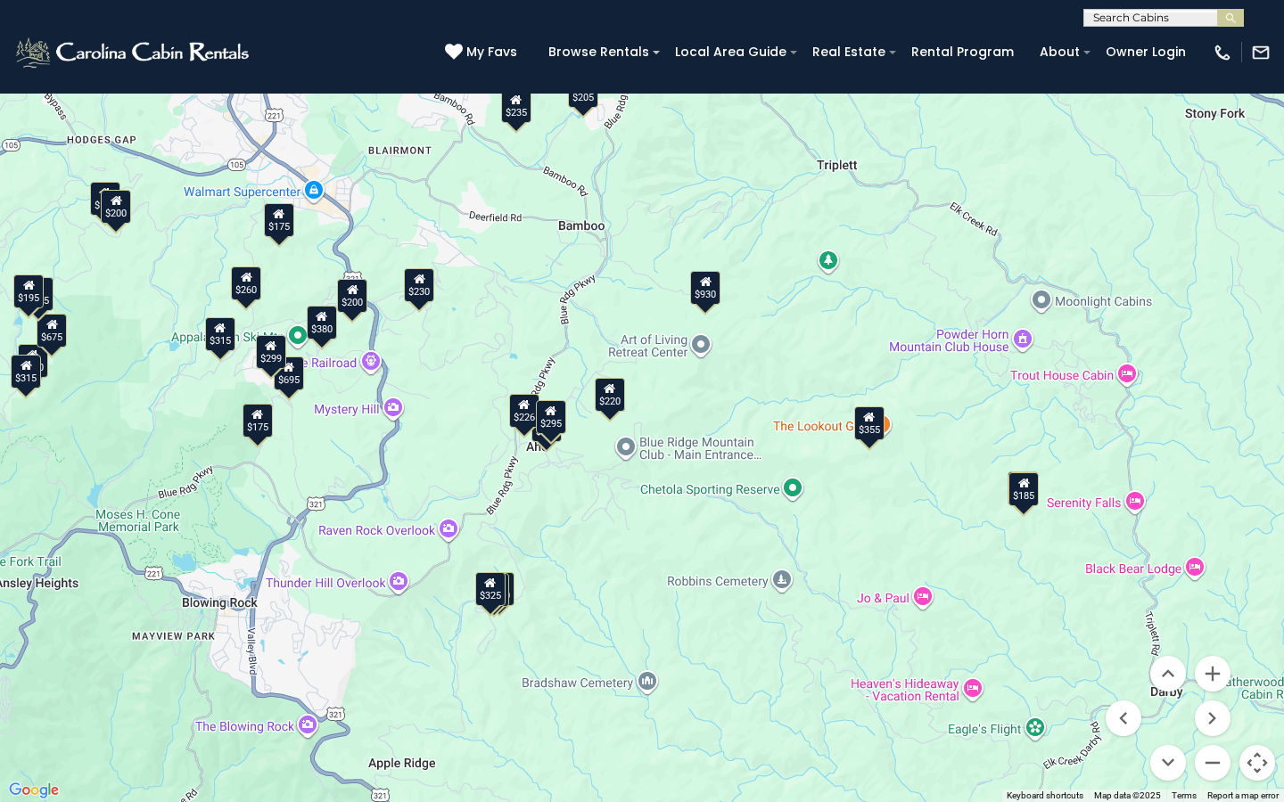
click at [518, 599] on div "$480 $315 $355 $675 $930 $395 $350 $380 $355 $250 $695 $299 $365 $299 $185 $315…" at bounding box center [642, 401] width 1284 height 802
click at [1217, 641] on button "Zoom in" at bounding box center [1213, 674] width 36 height 36
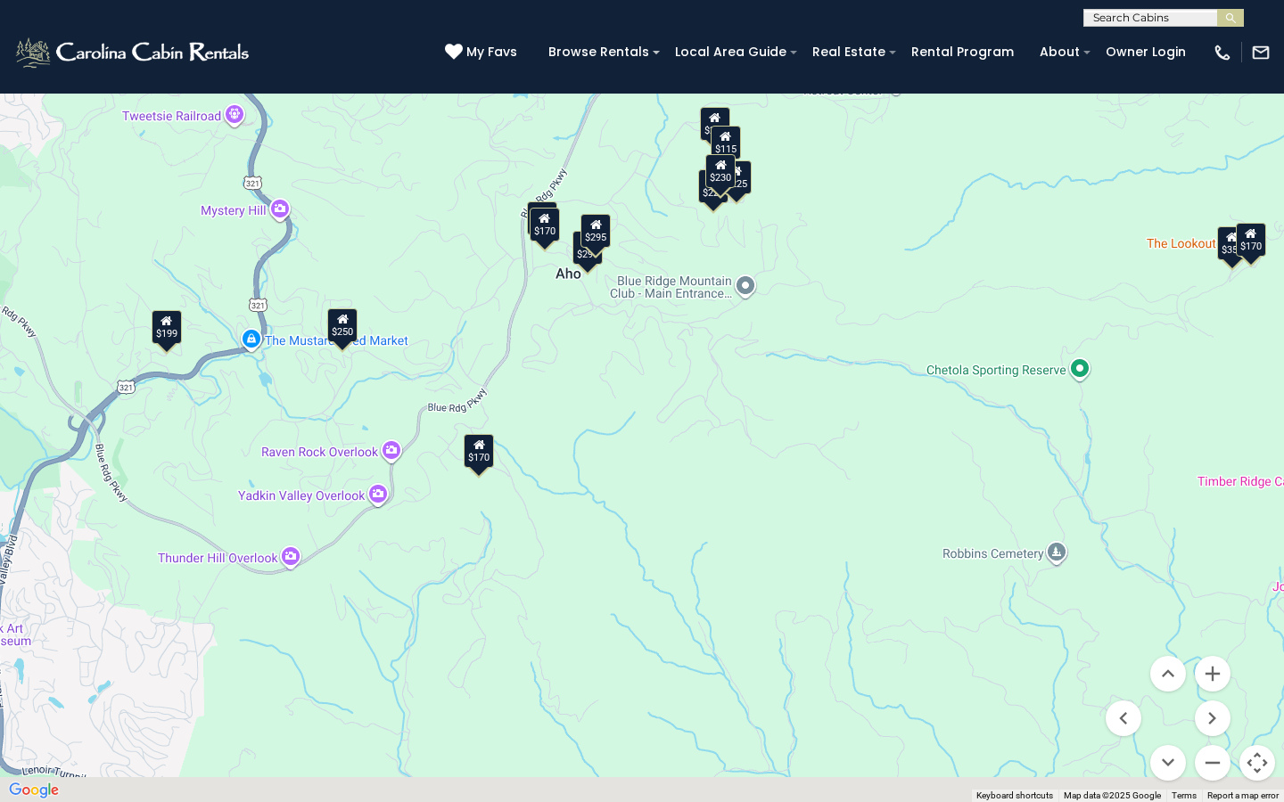
drag, startPoint x: 523, startPoint y: 603, endPoint x: 658, endPoint y: 382, distance: 258.8
click at [658, 382] on div "$355 $930 $380 $299 $226 $220 $295 $230 $200 $200 $170 $259 $225 $170 $199 $115…" at bounding box center [642, 401] width 1284 height 802
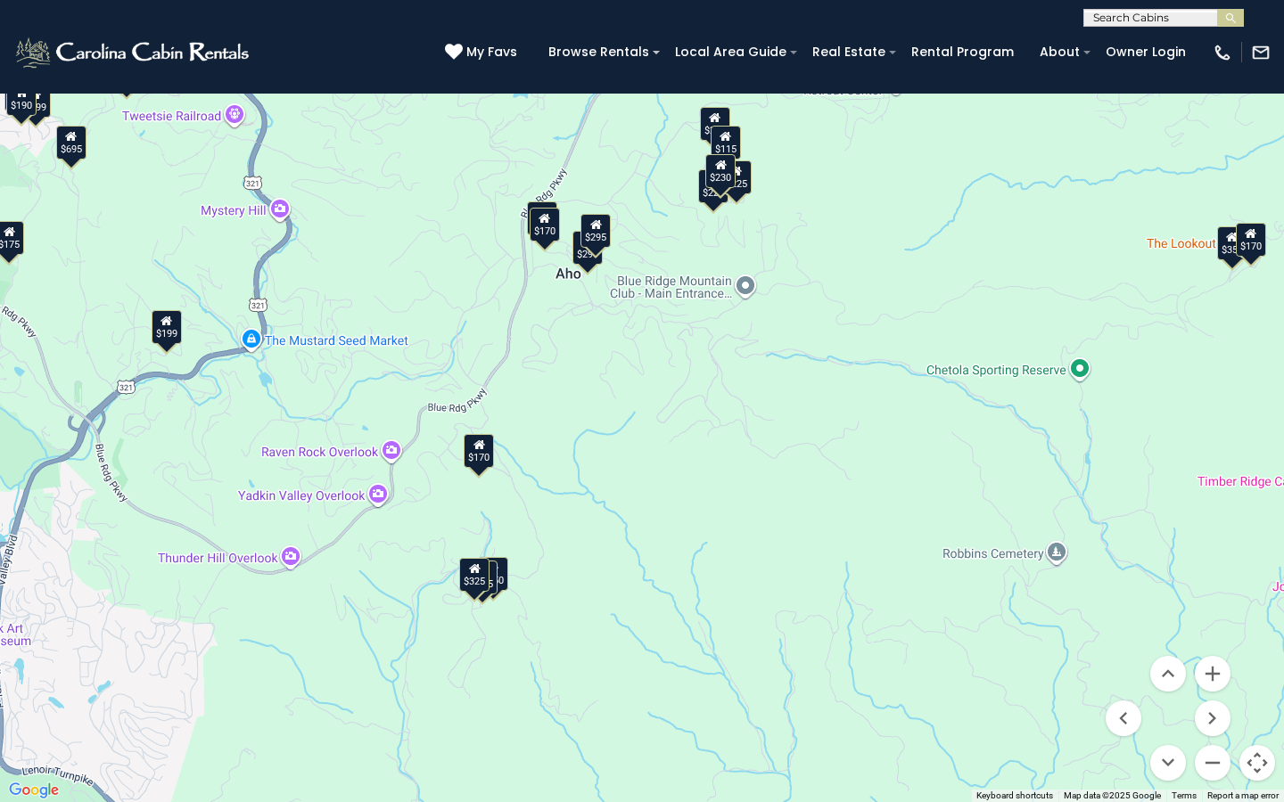
click at [506, 587] on div "$350" at bounding box center [493, 574] width 30 height 34
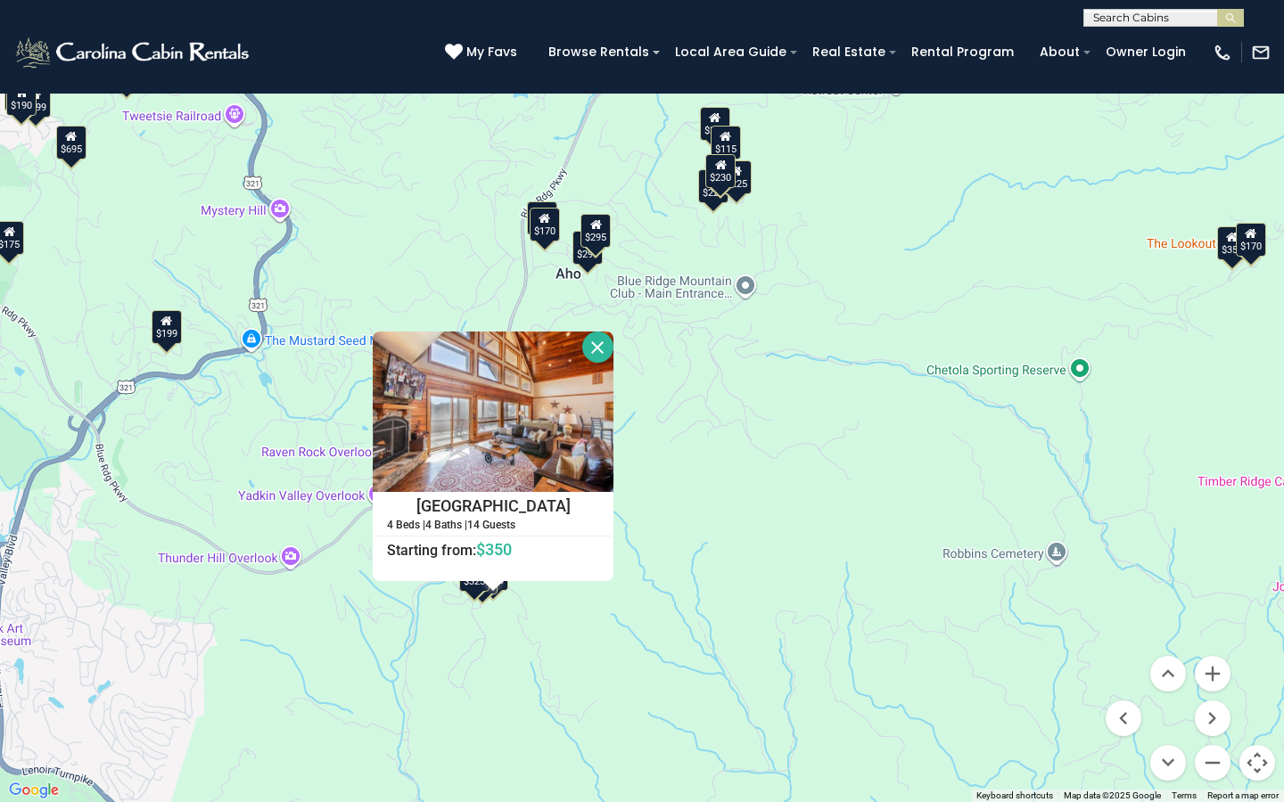
click at [598, 340] on button "Close" at bounding box center [597, 347] width 31 height 31
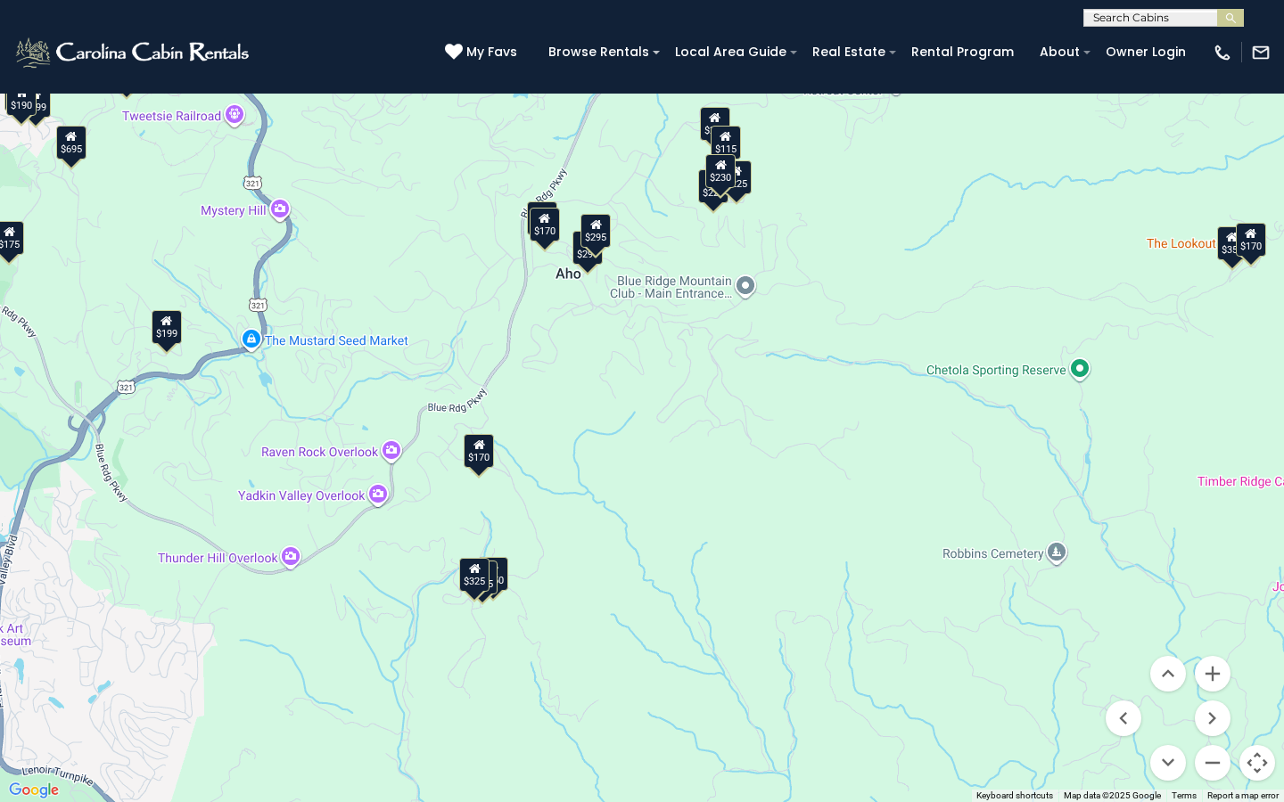
click at [502, 591] on div "$355 $350 $380 $695 $299 $365 $299 $226 $220 $325 $295 $200 $175 $170 $259 $150…" at bounding box center [642, 401] width 1284 height 802
click at [492, 581] on div "$365" at bounding box center [482, 578] width 30 height 34
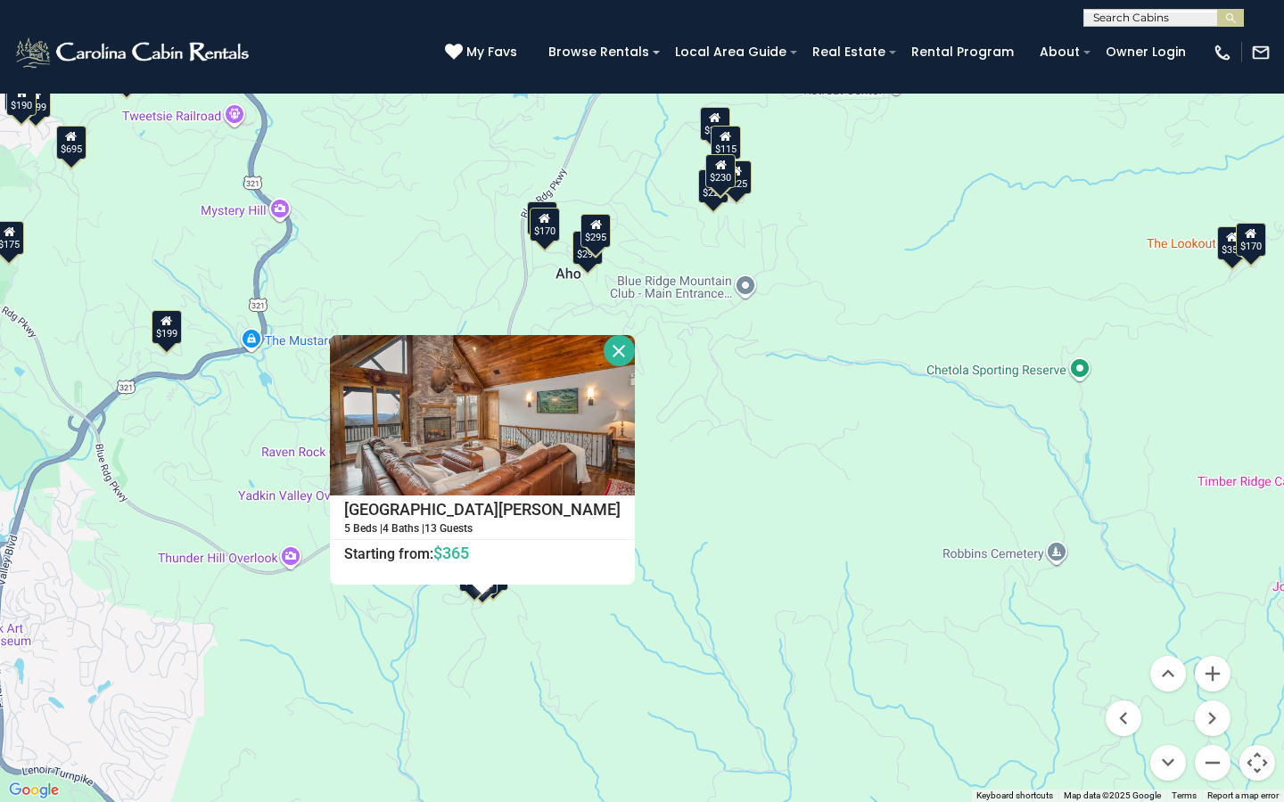
click at [603, 348] on button "Close" at bounding box center [618, 350] width 31 height 31
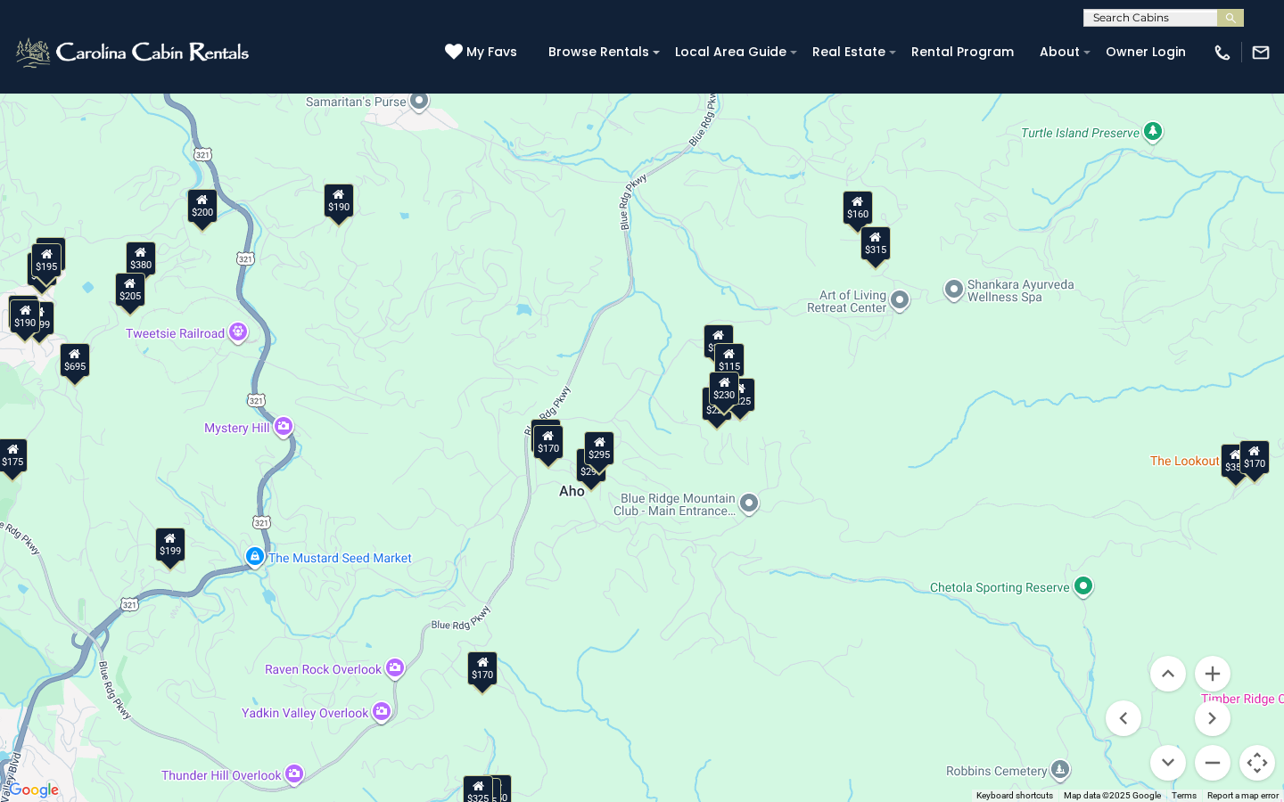
drag, startPoint x: 631, startPoint y: 361, endPoint x: 634, endPoint y: 577, distance: 215.7
click at [634, 577] on div "$355 $350 $380 $695 $299 $365 $299 $226 $220 $325 $295 $200 $175 $170 $259 $150…" at bounding box center [642, 401] width 1284 height 802
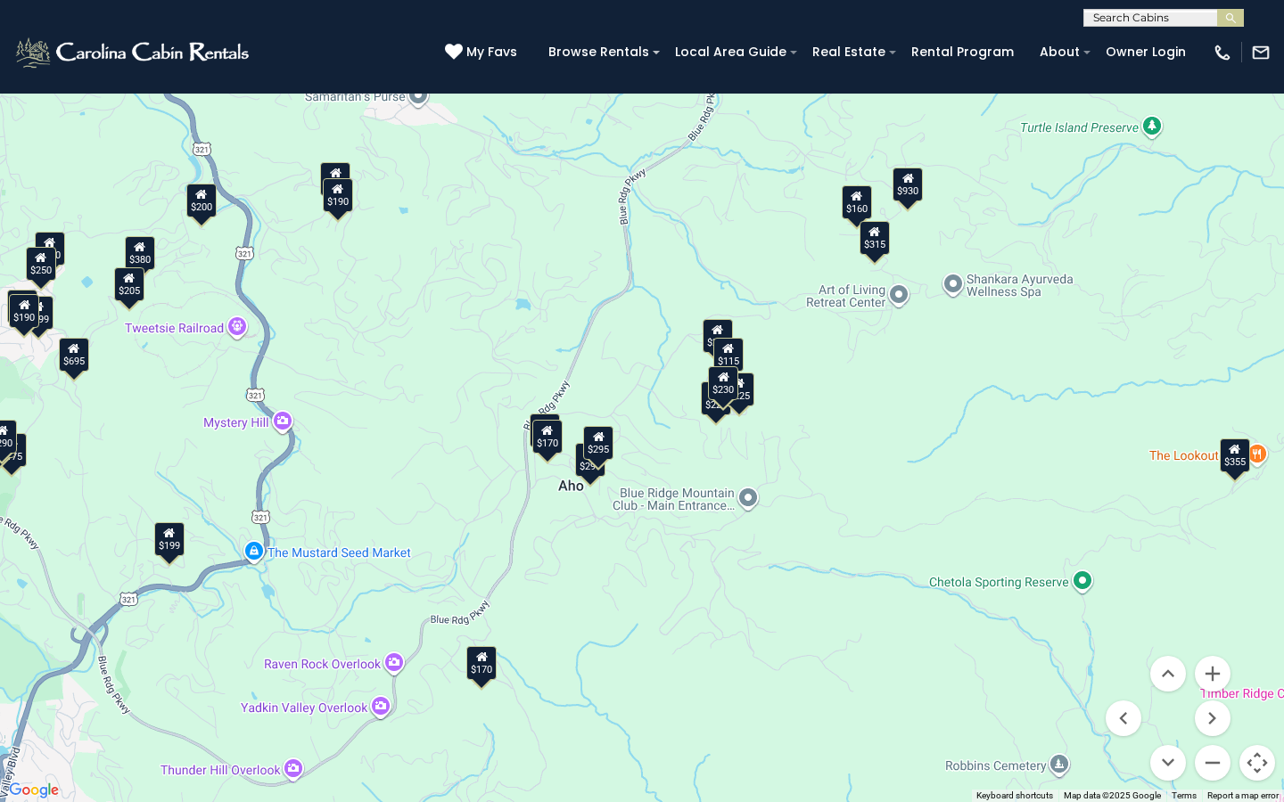
click at [874, 254] on div "$315" at bounding box center [874, 238] width 30 height 34
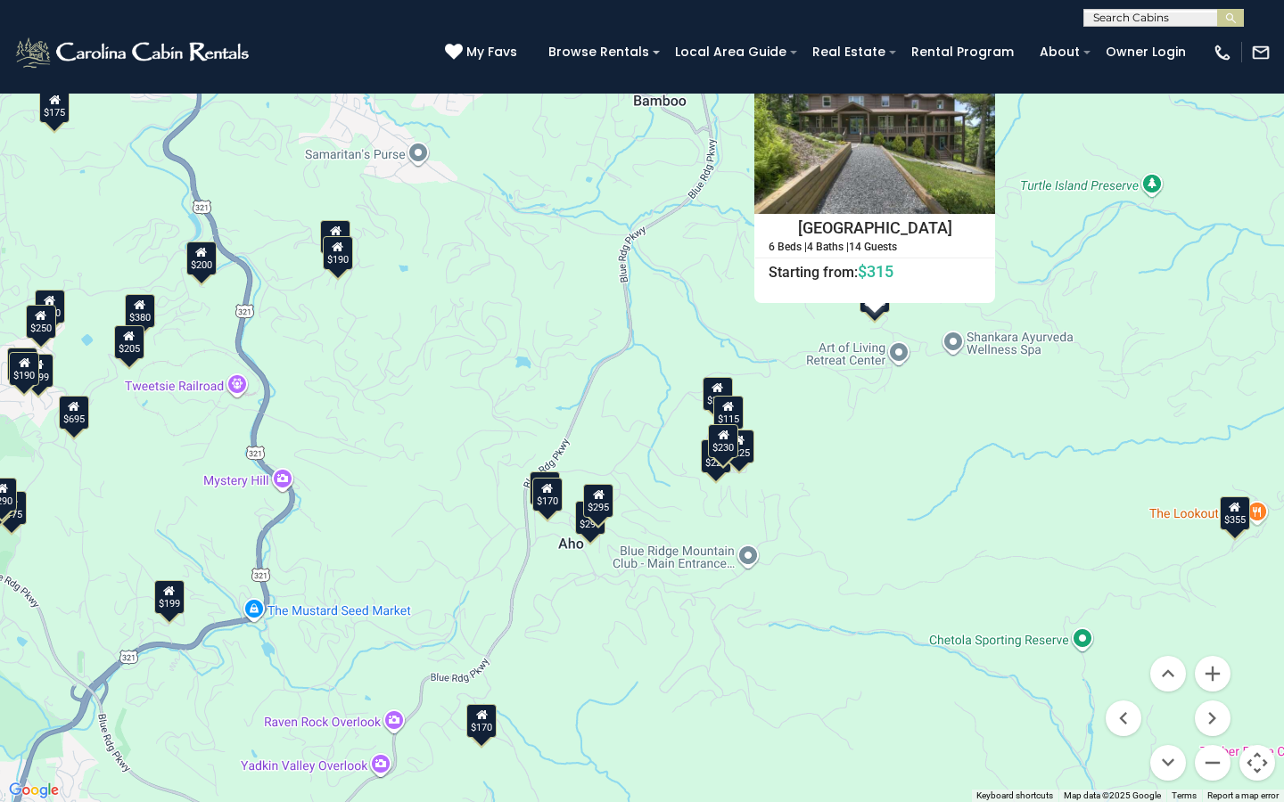
click at [986, 73] on button "Close" at bounding box center [979, 68] width 31 height 31
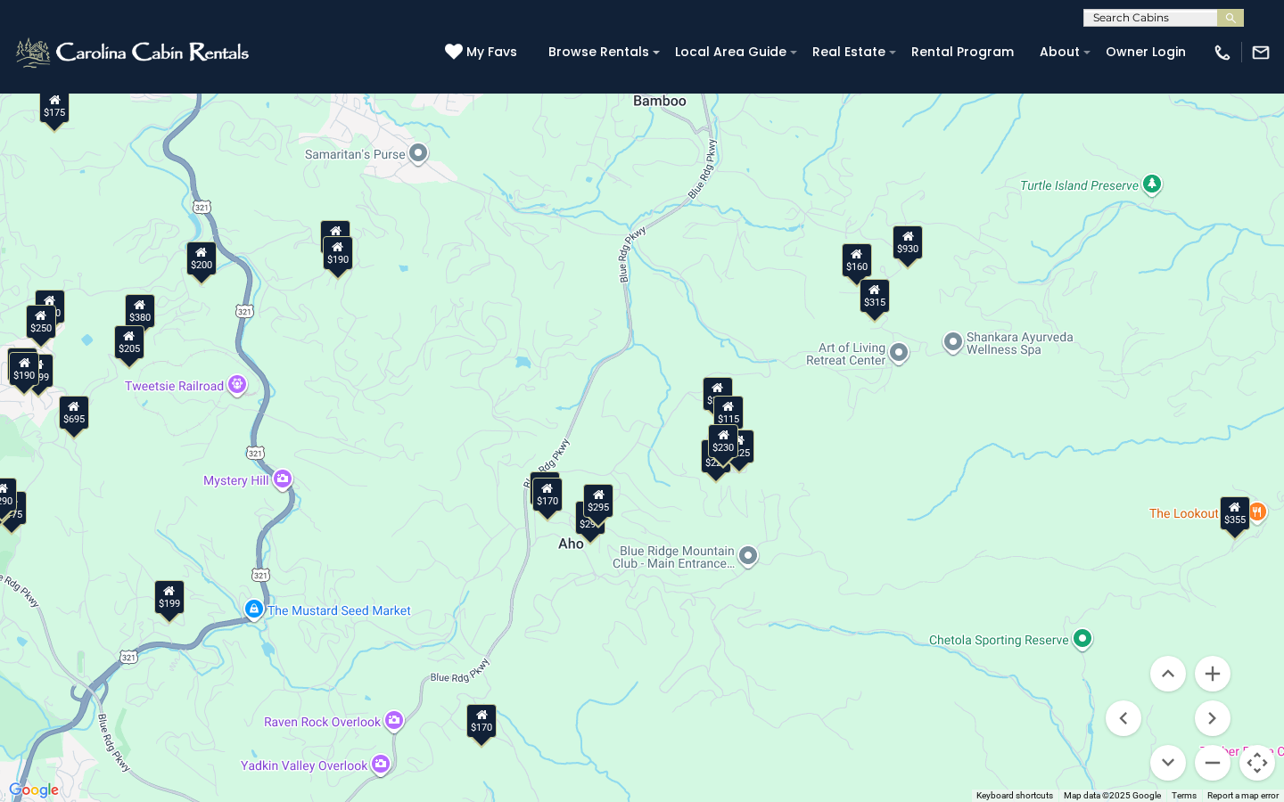
click at [865, 272] on div "$160" at bounding box center [857, 260] width 30 height 34
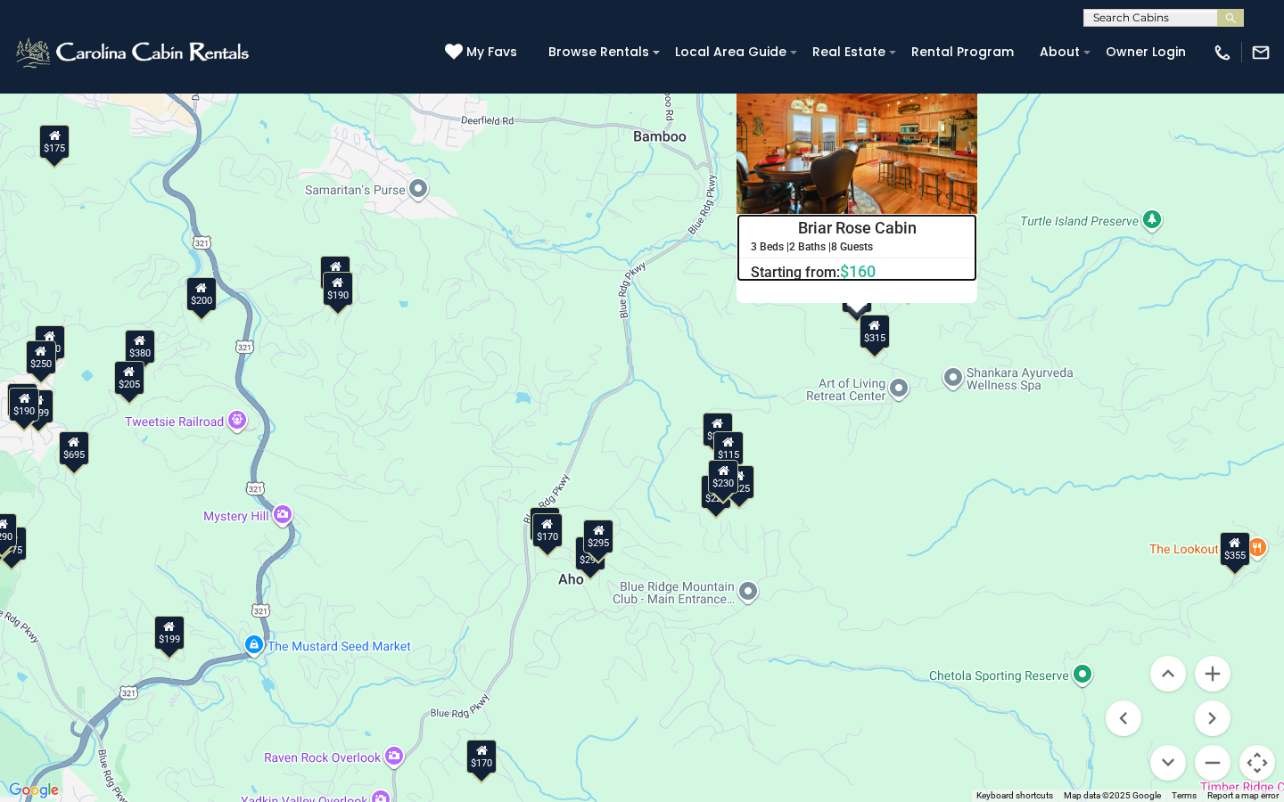
click at [901, 245] on div "3 Beds | 2 Baths | 8 Guests" at bounding box center [856, 248] width 239 height 12
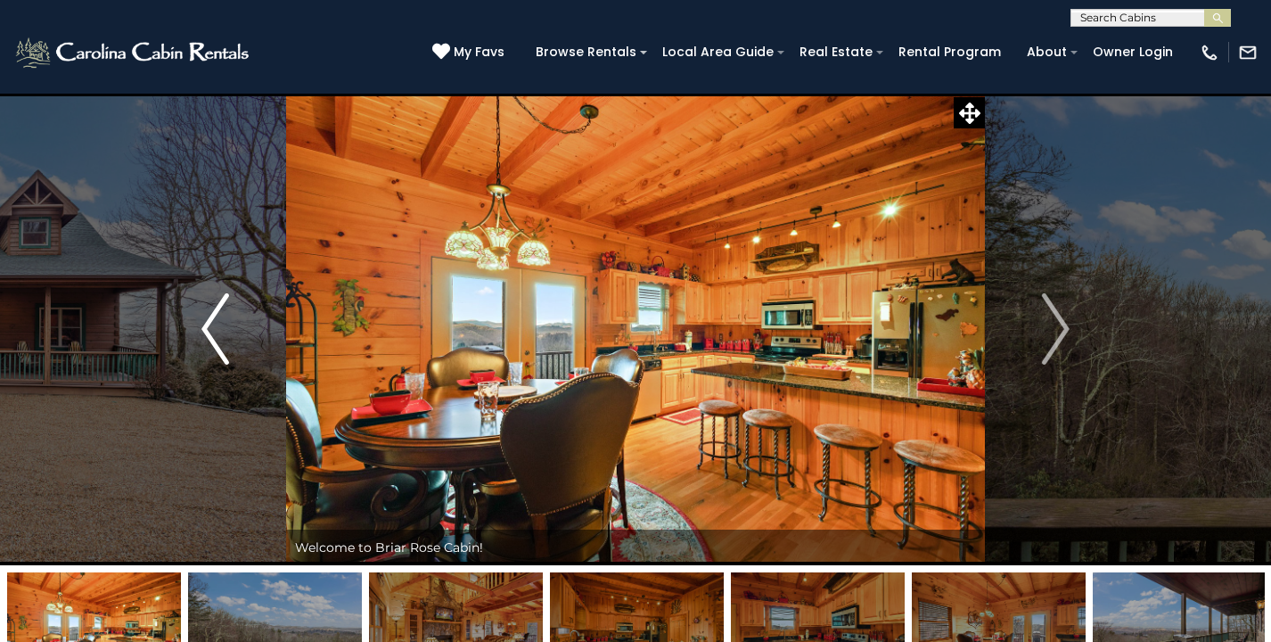
click at [209, 338] on img "Previous" at bounding box center [214, 328] width 27 height 71
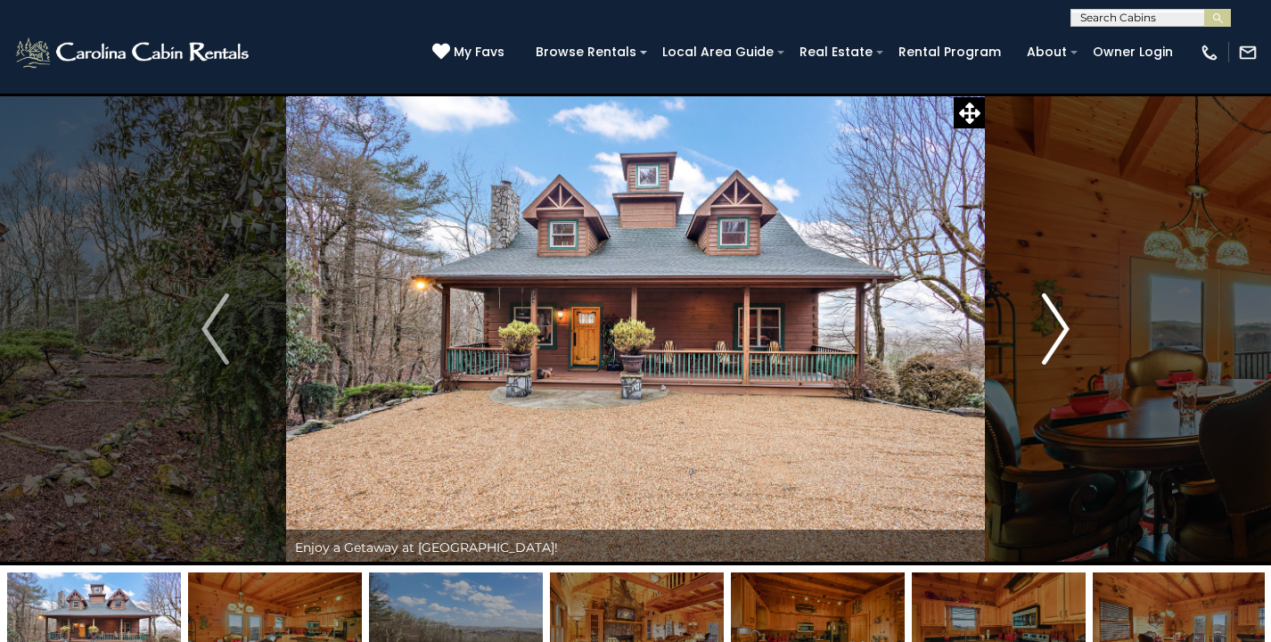
click at [1056, 341] on img "Next" at bounding box center [1055, 328] width 27 height 71
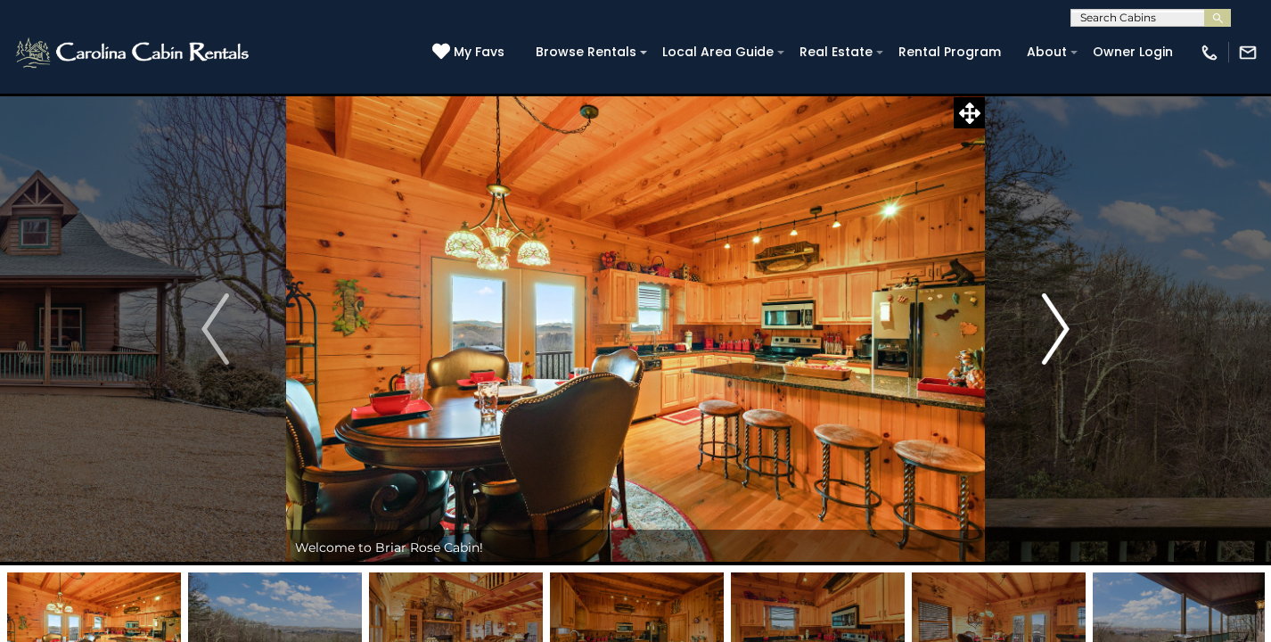
click at [1056, 341] on img "Next" at bounding box center [1055, 328] width 27 height 71
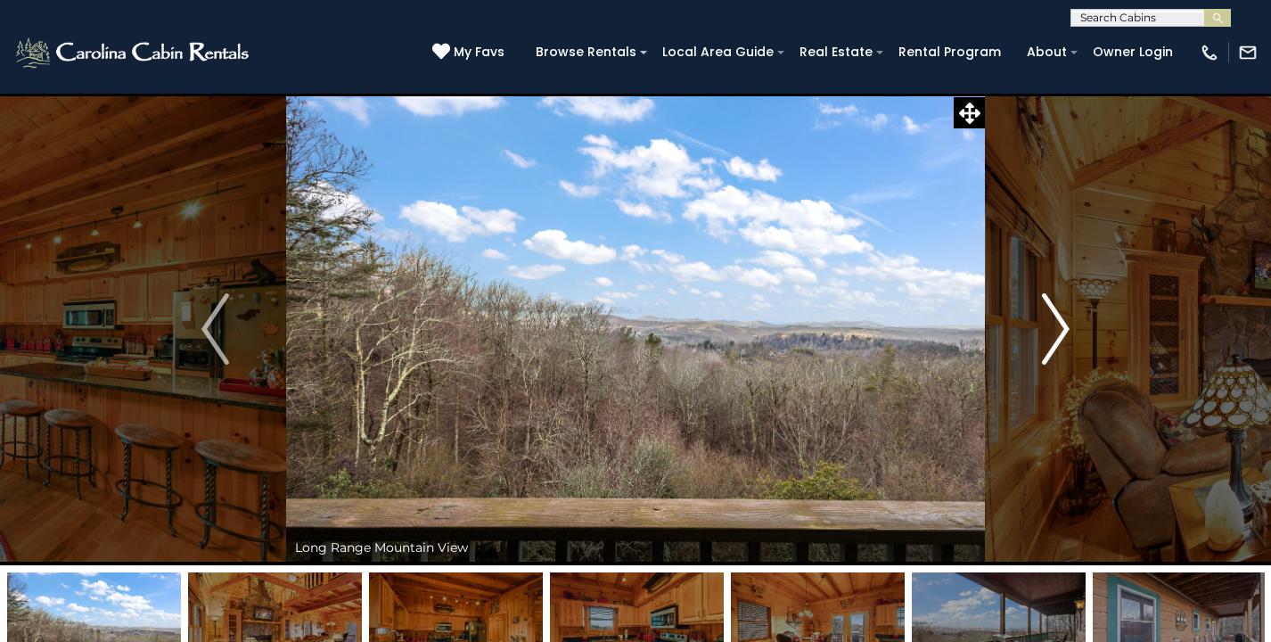
click at [1056, 341] on img "Next" at bounding box center [1055, 328] width 27 height 71
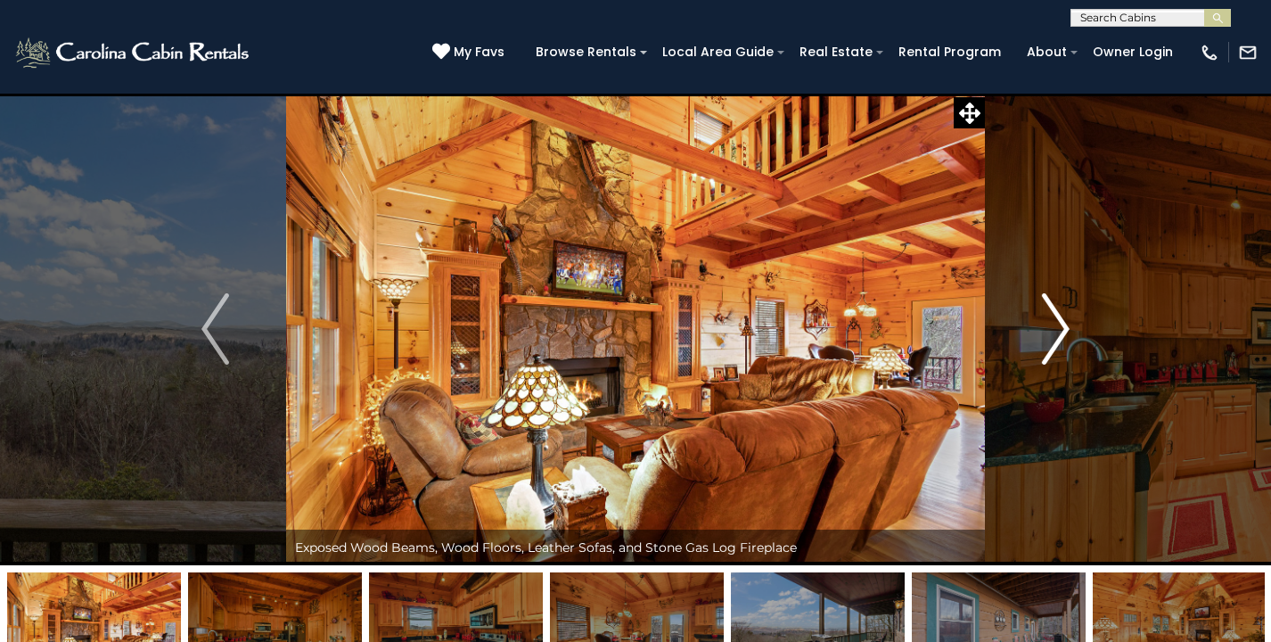
click at [1056, 341] on img "Next" at bounding box center [1055, 328] width 27 height 71
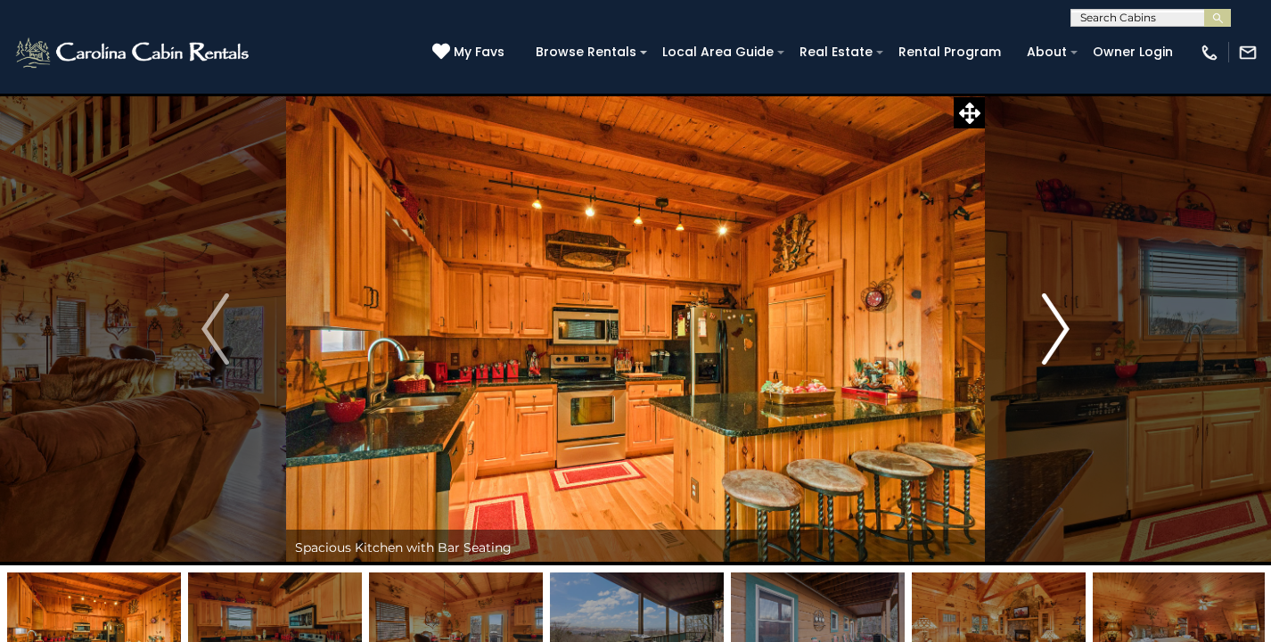
click at [1056, 341] on img "Next" at bounding box center [1055, 328] width 27 height 71
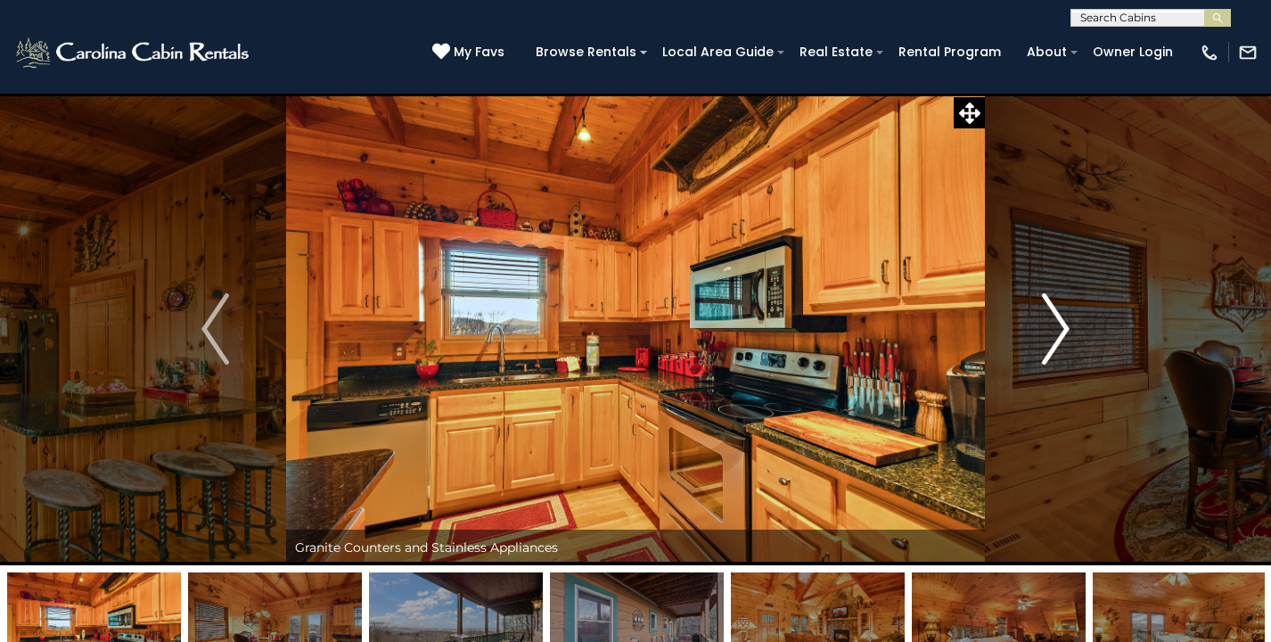
click at [1056, 341] on img "Next" at bounding box center [1055, 328] width 27 height 71
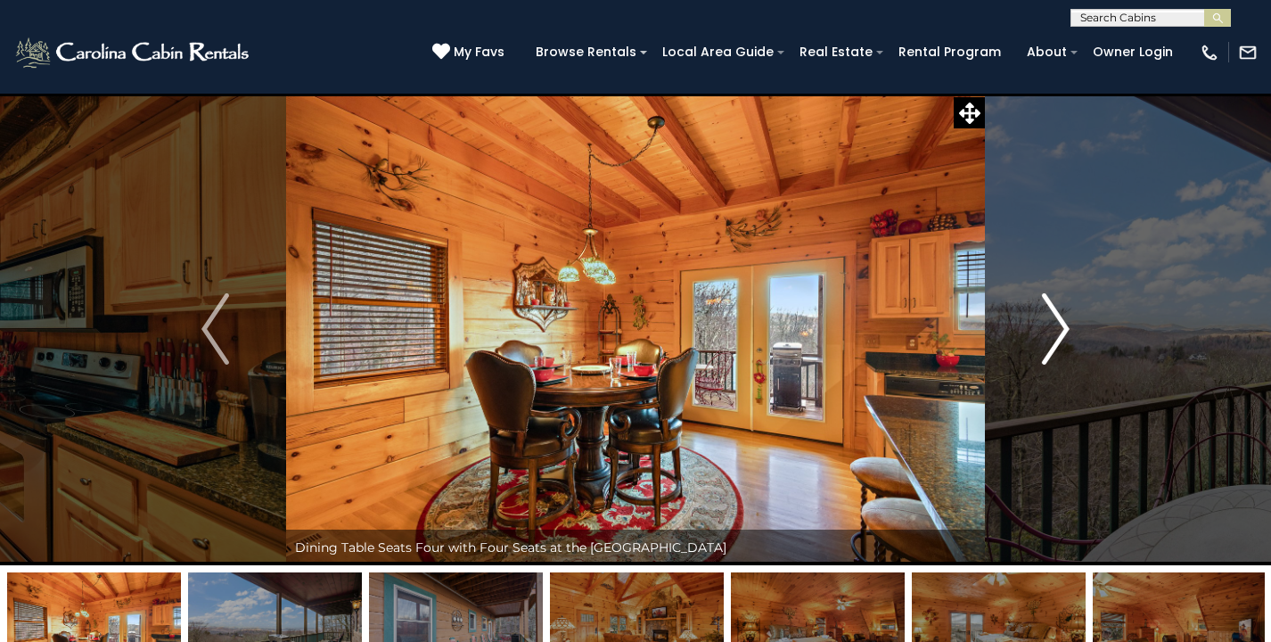
click at [1056, 341] on img "Next" at bounding box center [1055, 328] width 27 height 71
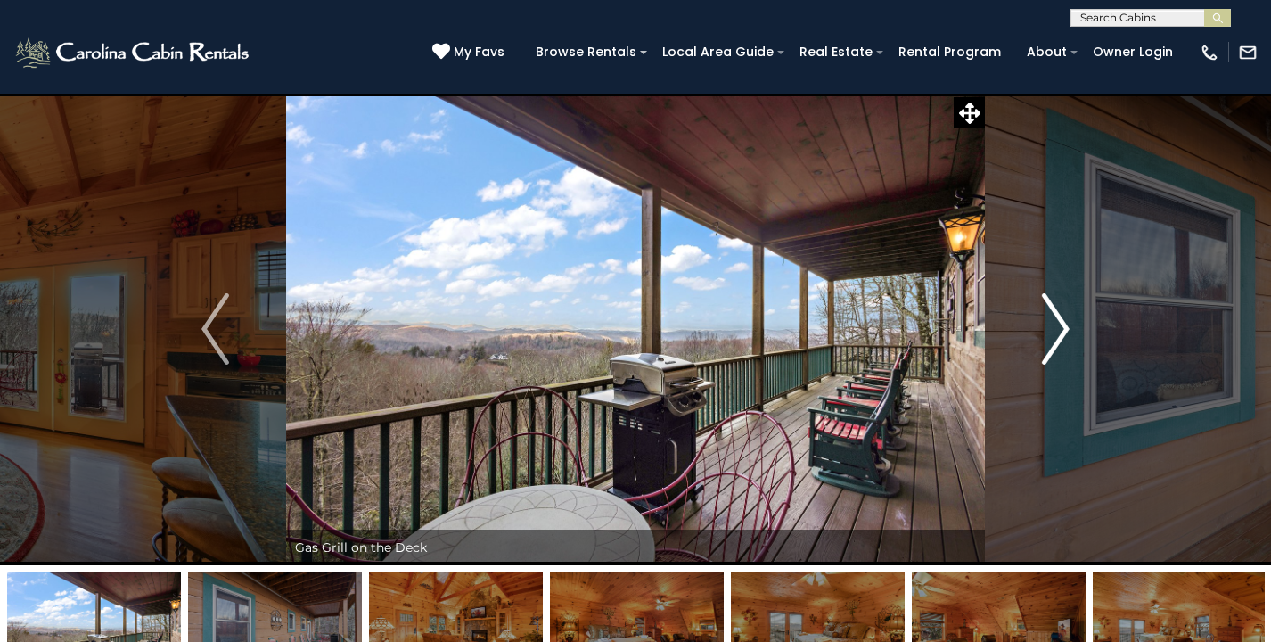
click at [1056, 341] on img "Next" at bounding box center [1055, 328] width 27 height 71
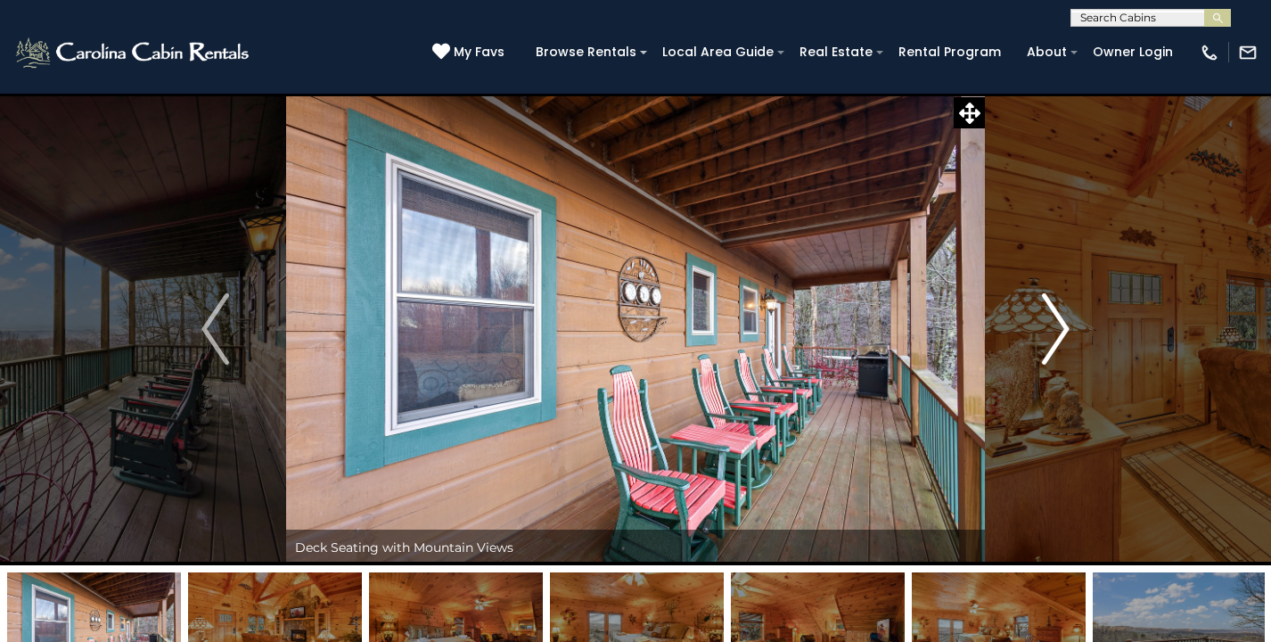
click at [1056, 341] on img "Next" at bounding box center [1055, 328] width 27 height 71
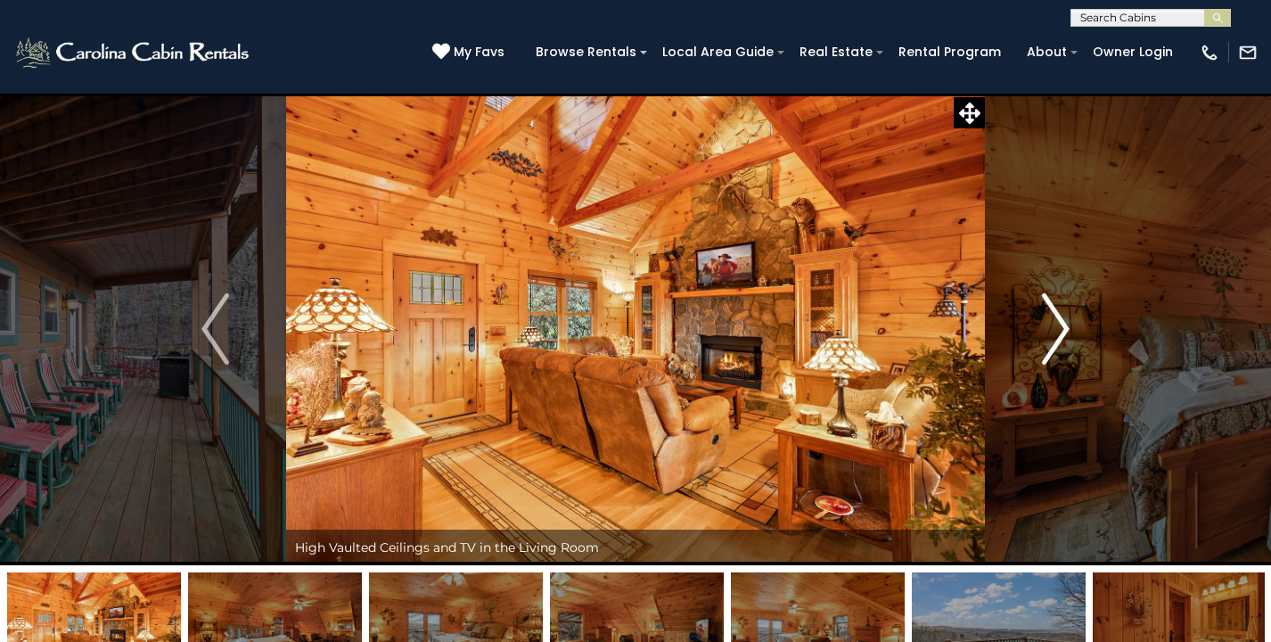
click at [1056, 341] on img "Next" at bounding box center [1055, 328] width 27 height 71
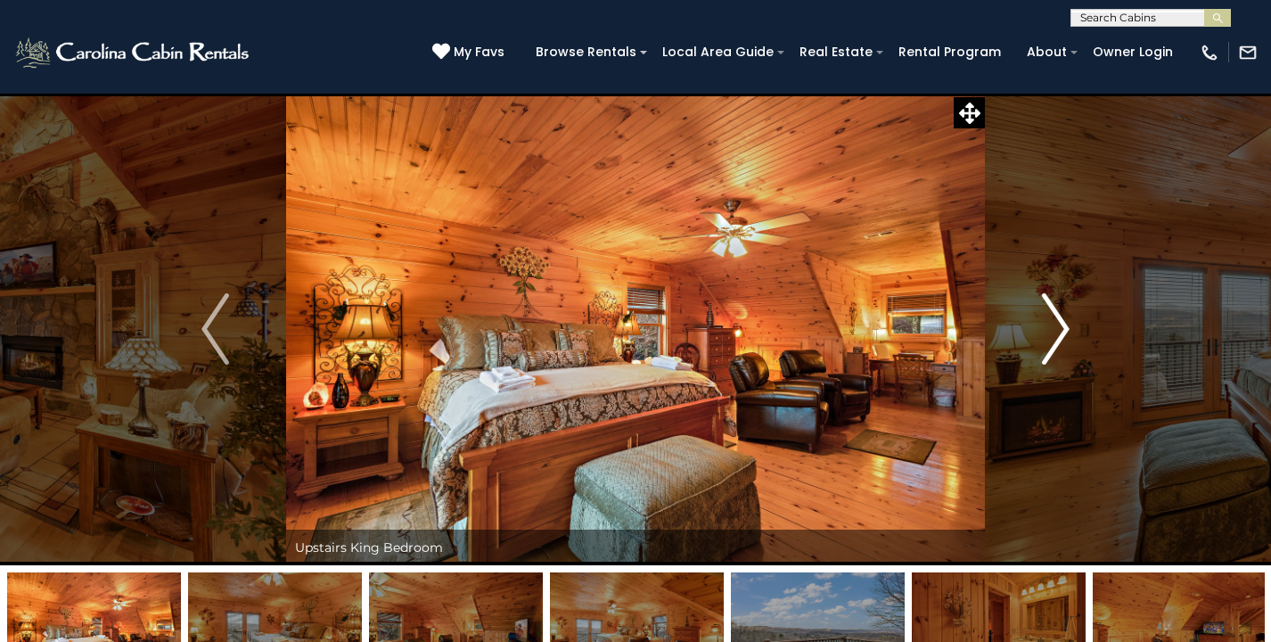
click at [1056, 341] on img "Next" at bounding box center [1055, 328] width 27 height 71
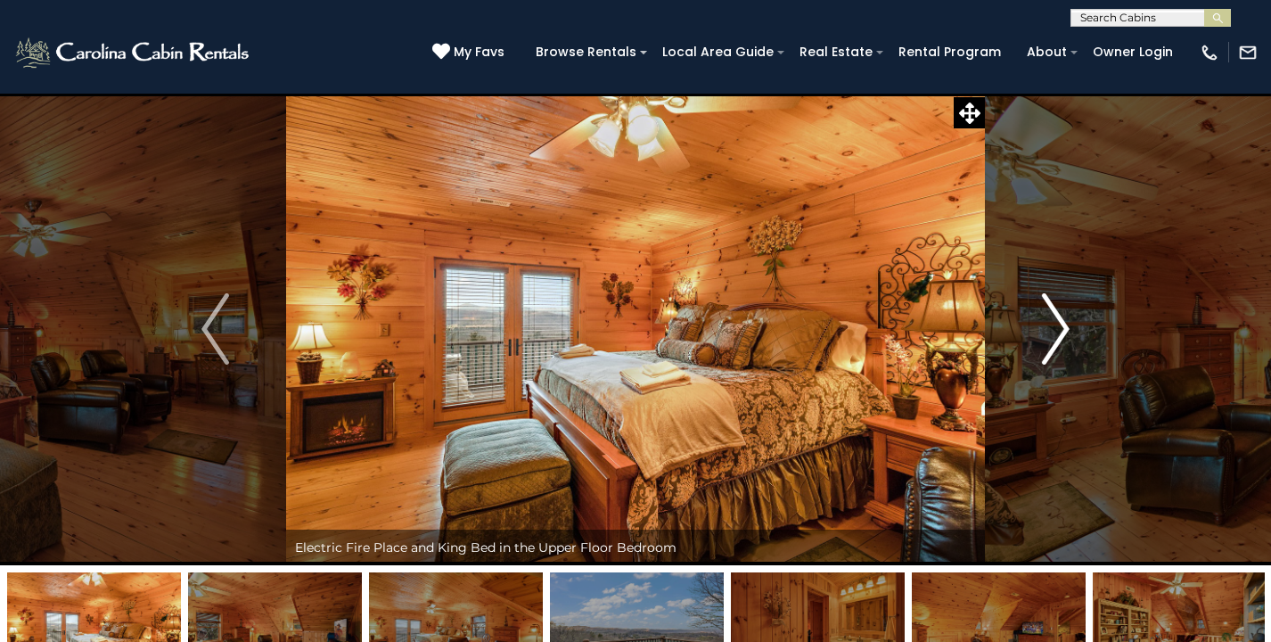
click at [1056, 341] on img "Next" at bounding box center [1055, 328] width 27 height 71
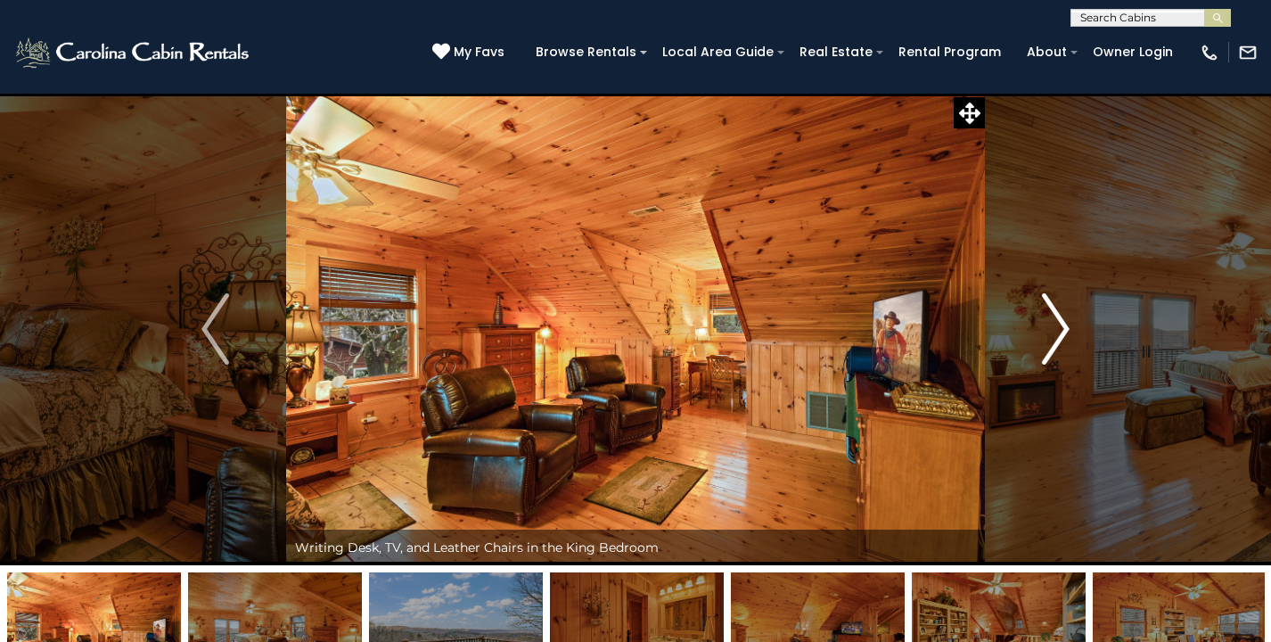
click at [1056, 341] on img "Next" at bounding box center [1055, 328] width 27 height 71
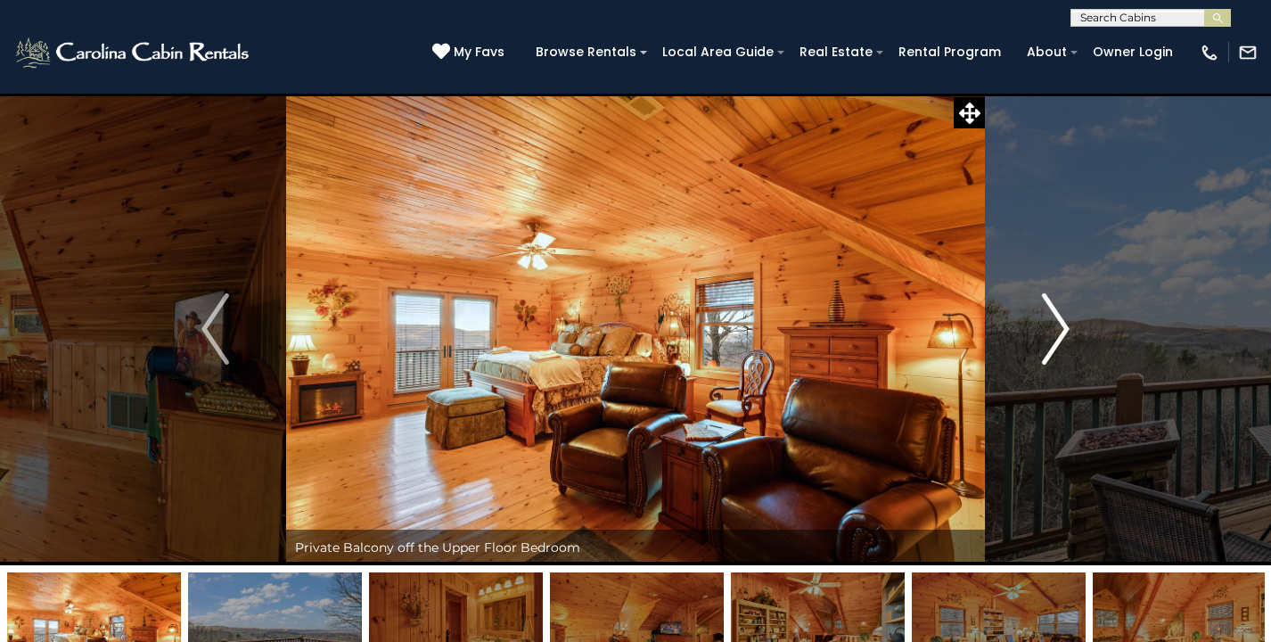
click at [1056, 341] on img "Next" at bounding box center [1055, 328] width 27 height 71
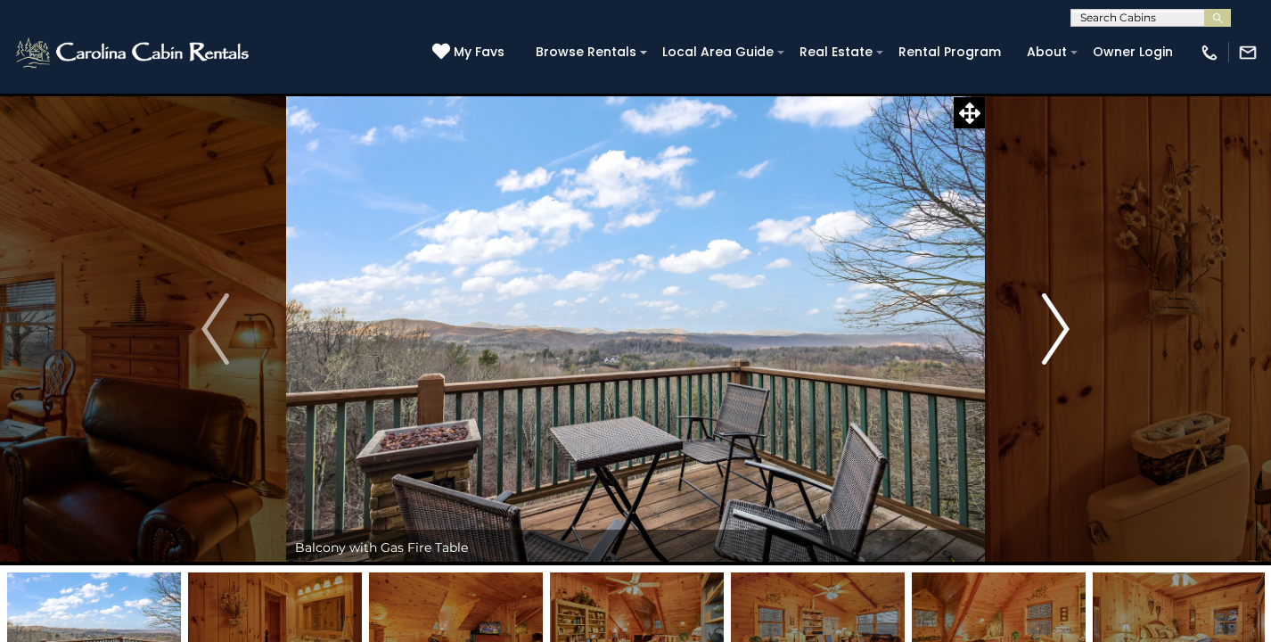
click at [1056, 341] on img "Next" at bounding box center [1055, 328] width 27 height 71
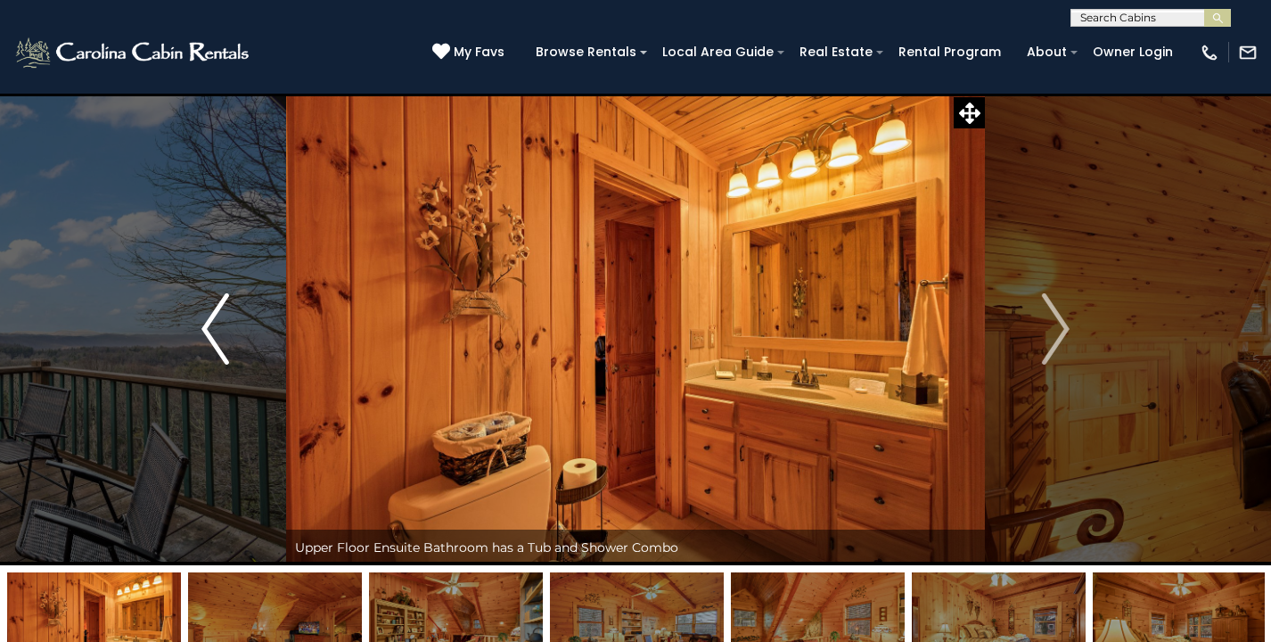
click at [210, 342] on img "Previous" at bounding box center [214, 328] width 27 height 71
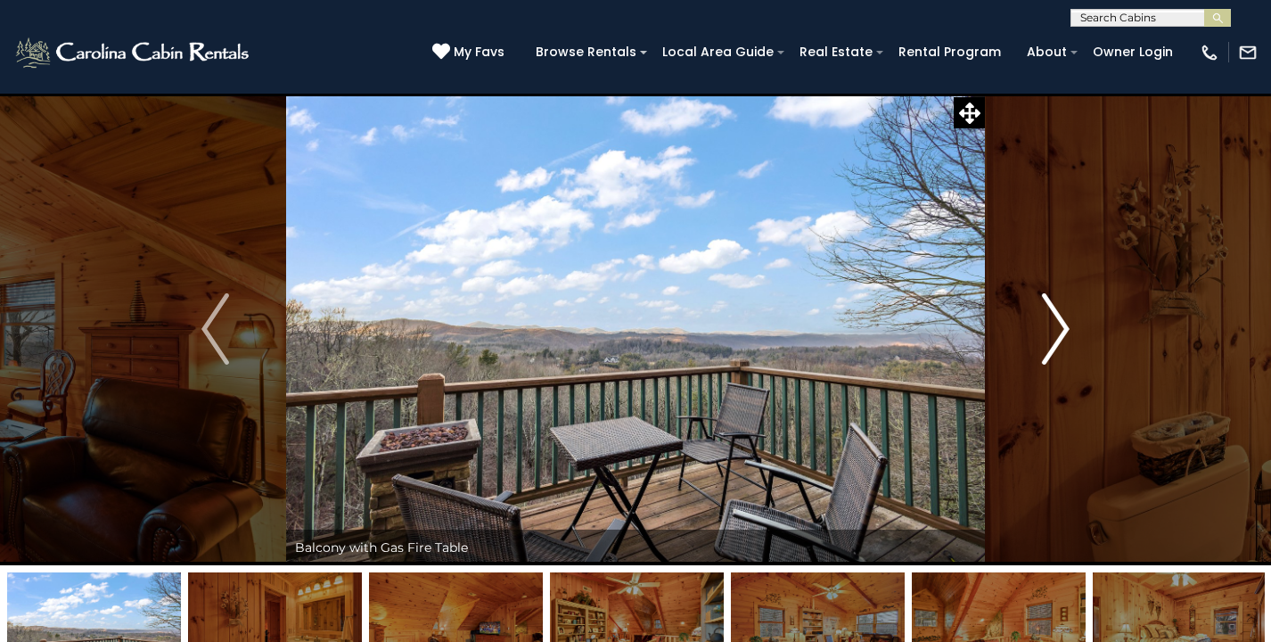
click at [1055, 318] on img "Next" at bounding box center [1055, 328] width 27 height 71
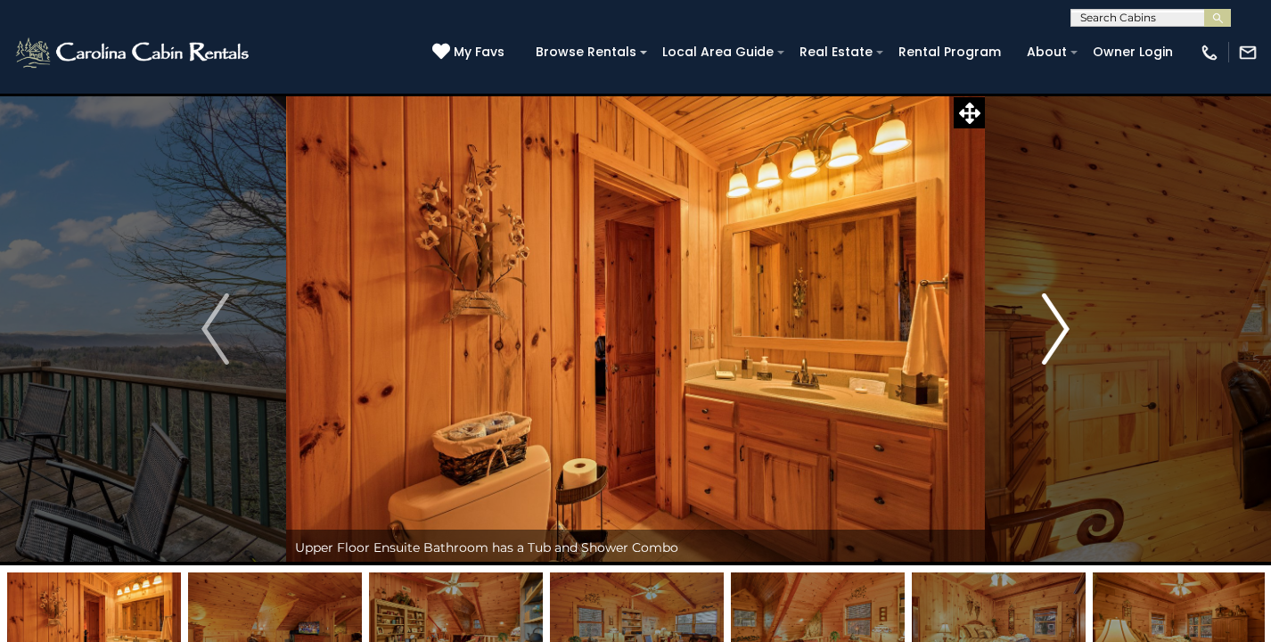
click at [1055, 318] on img "Next" at bounding box center [1055, 328] width 27 height 71
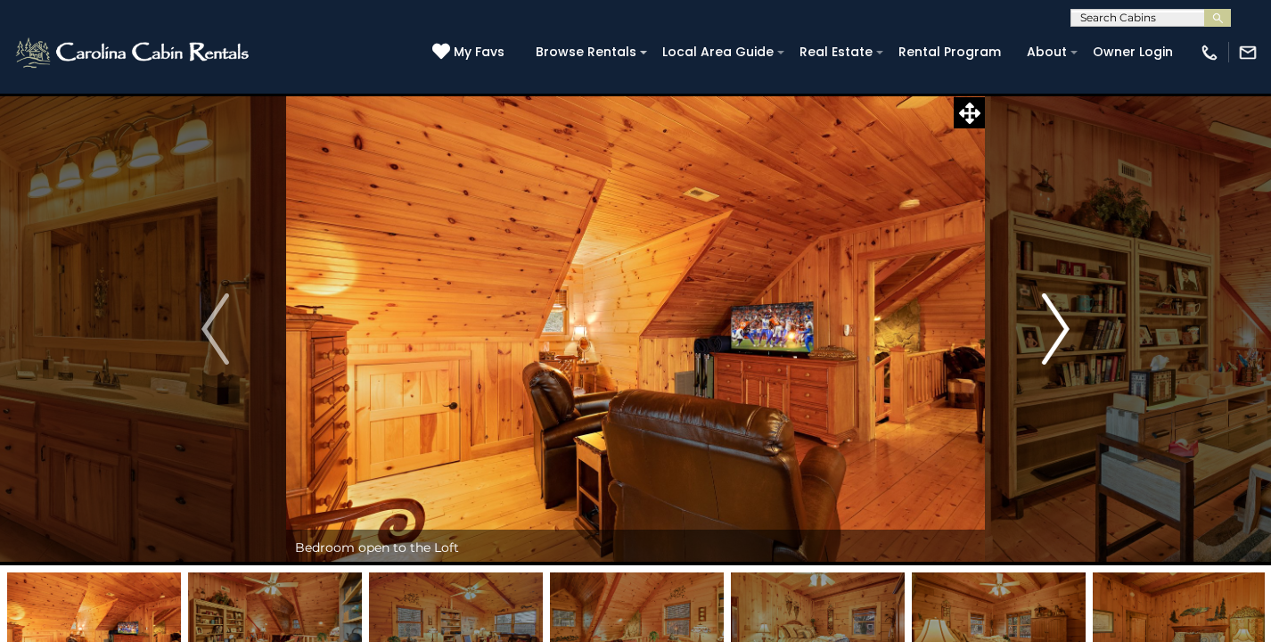
click at [1055, 318] on img "Next" at bounding box center [1055, 328] width 27 height 71
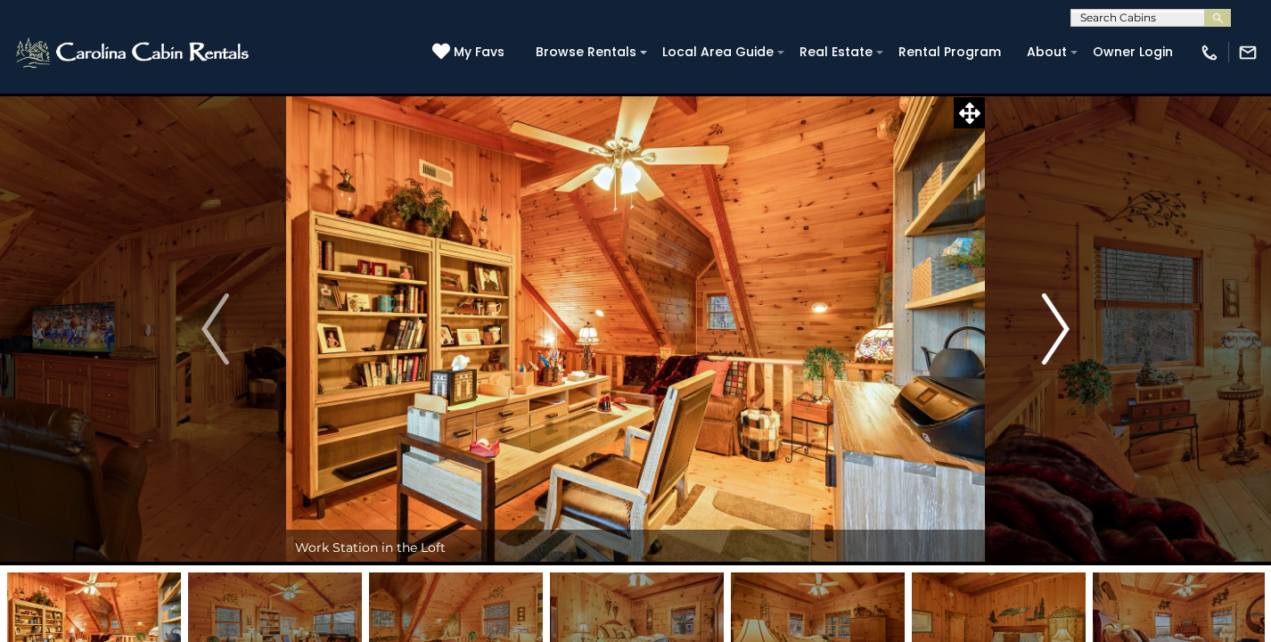
click at [1055, 318] on img "Next" at bounding box center [1055, 328] width 27 height 71
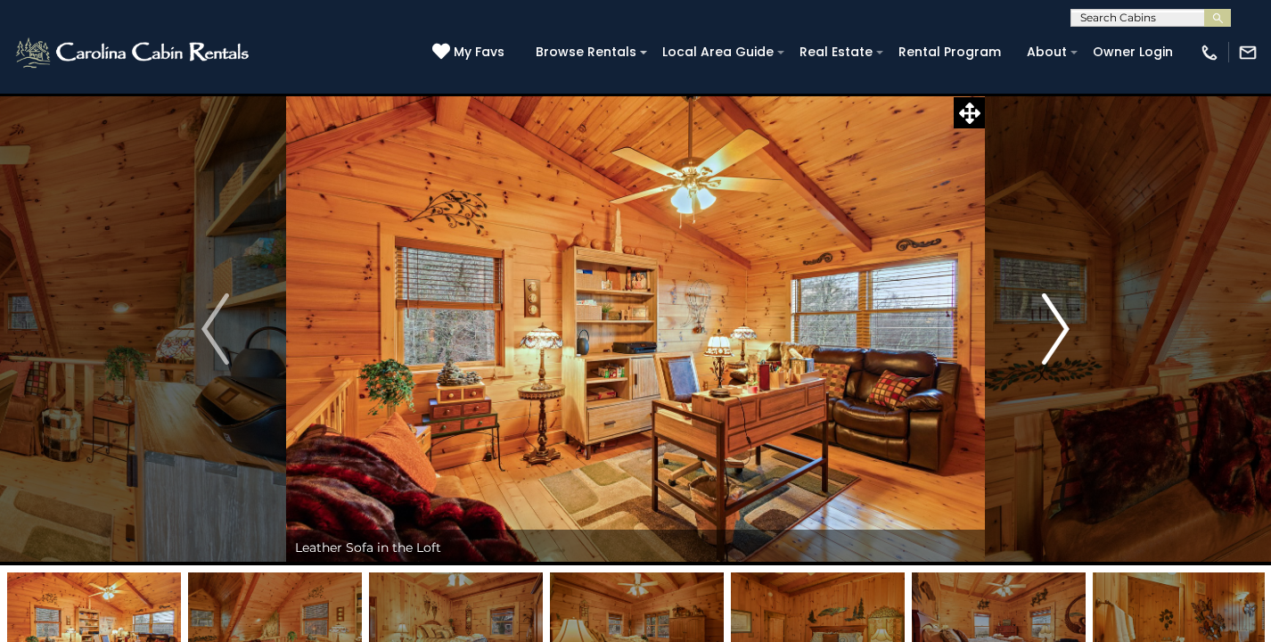
click at [1055, 318] on img "Next" at bounding box center [1055, 328] width 27 height 71
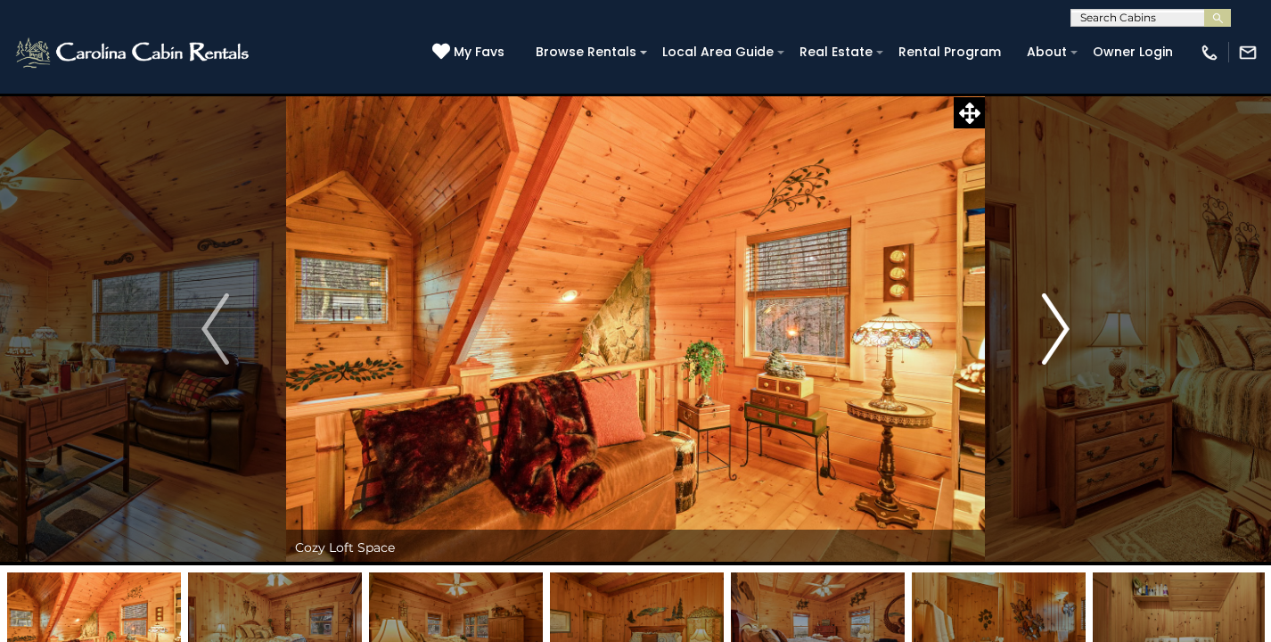
click at [1055, 318] on img "Next" at bounding box center [1055, 328] width 27 height 71
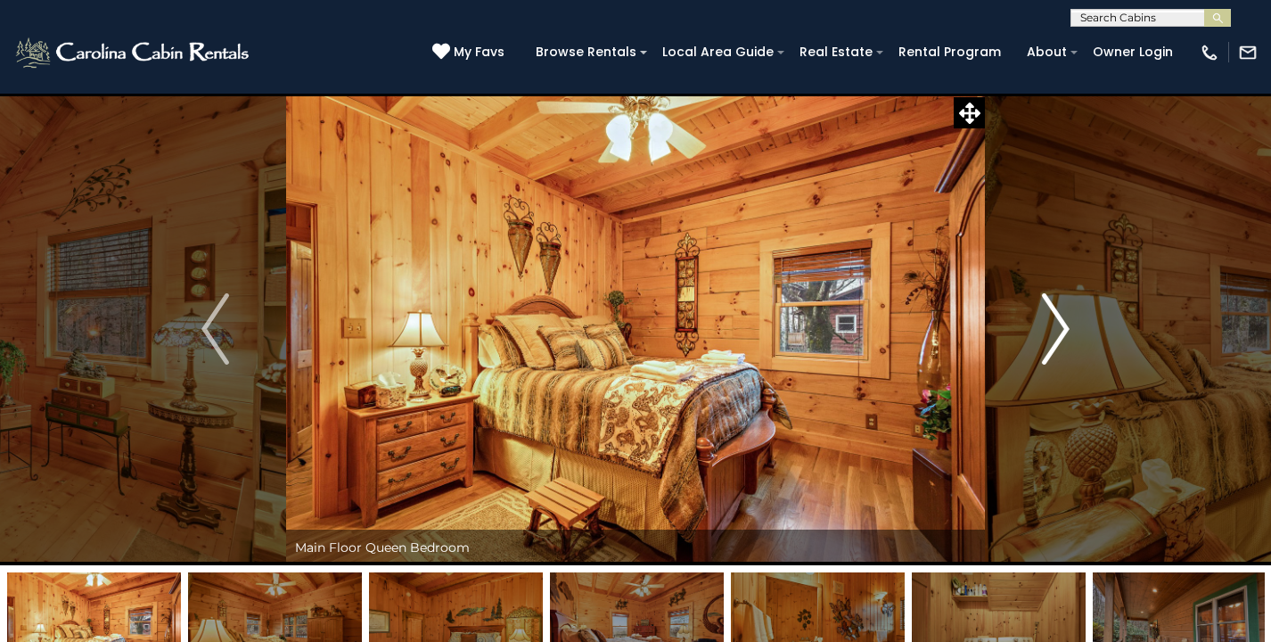
click at [1055, 318] on img "Next" at bounding box center [1055, 328] width 27 height 71
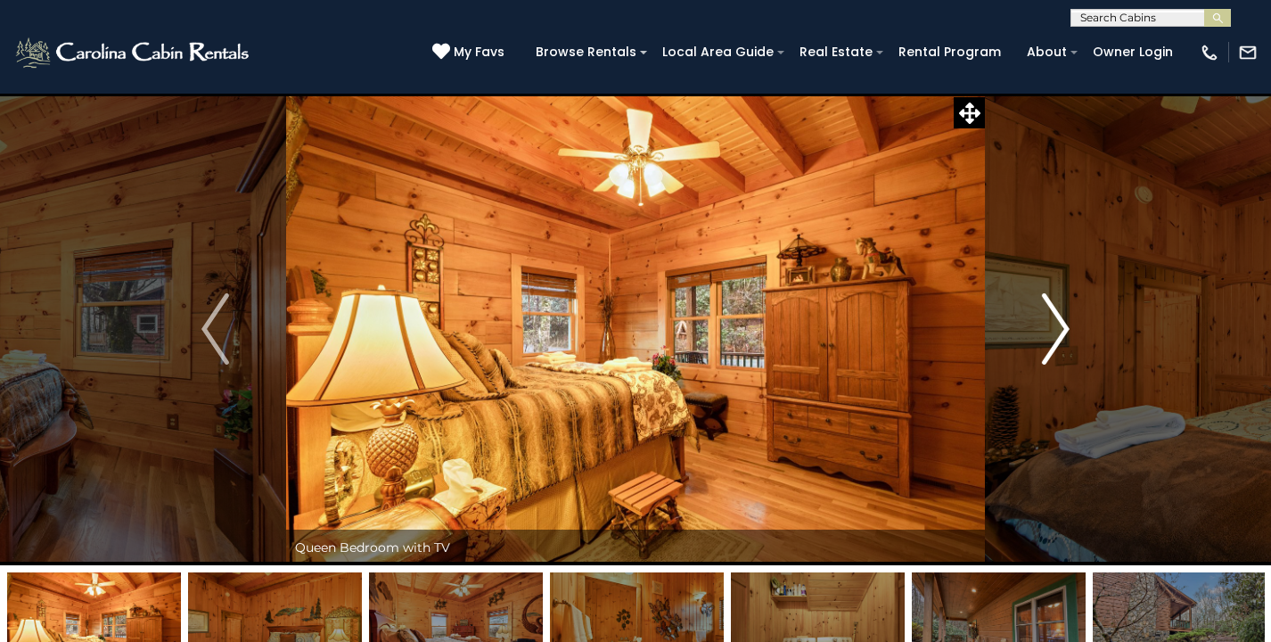
click at [1055, 318] on img "Next" at bounding box center [1055, 328] width 27 height 71
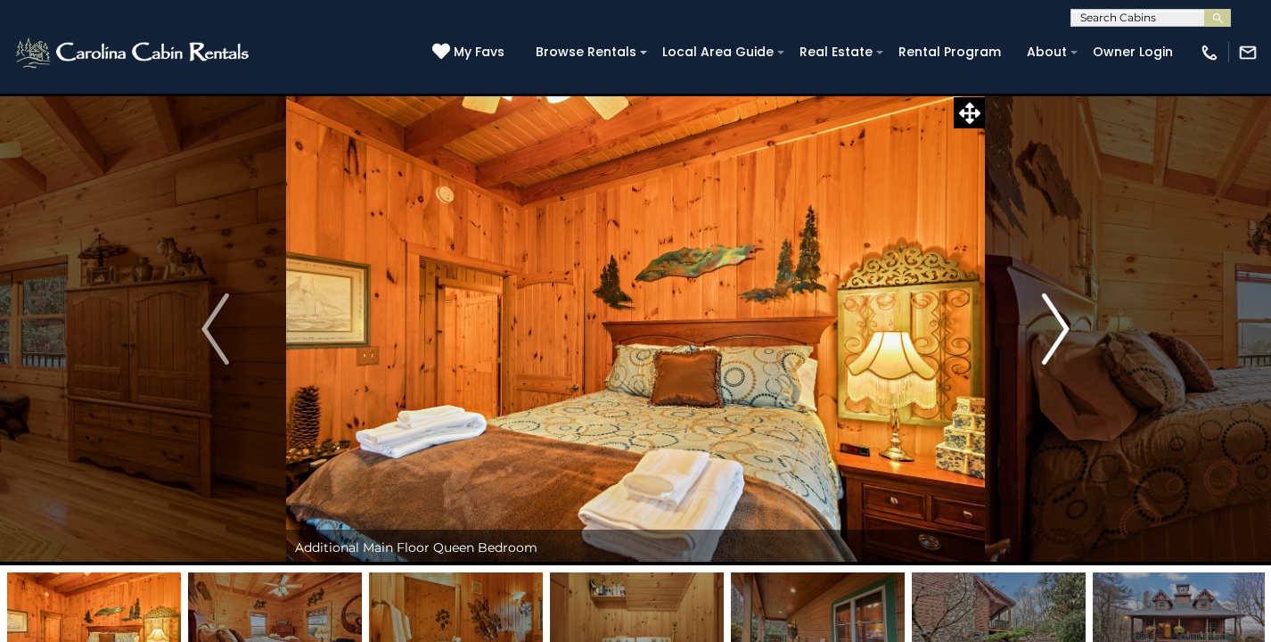
click at [1055, 318] on img "Next" at bounding box center [1055, 328] width 27 height 71
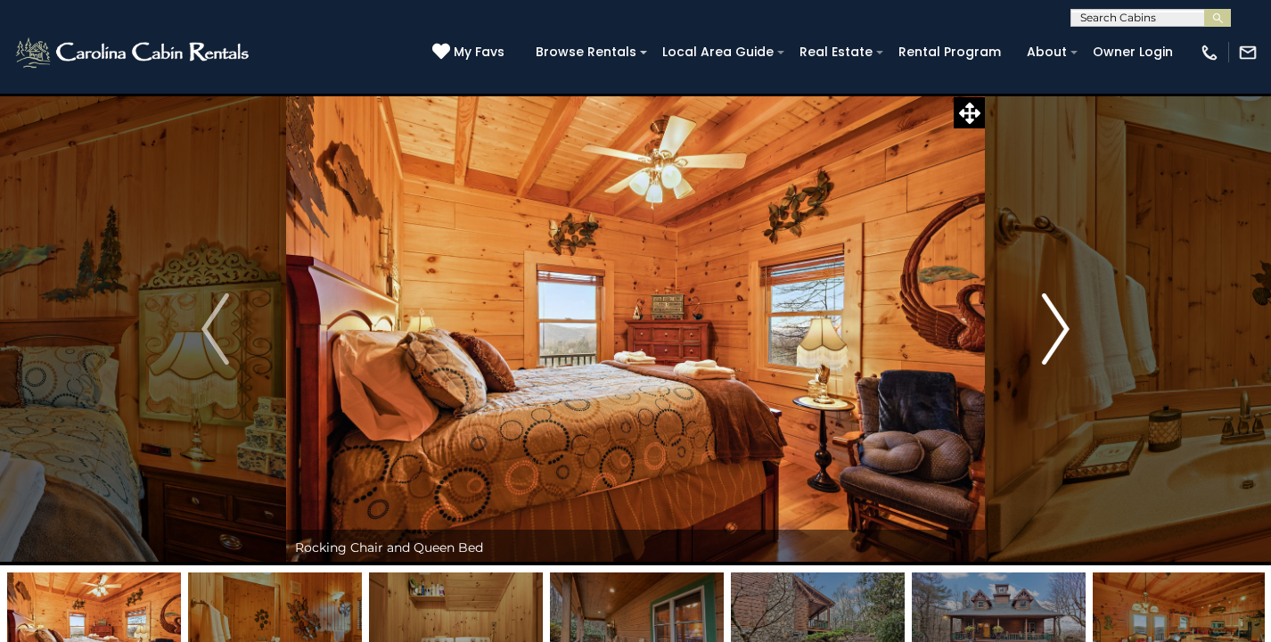
click at [1055, 318] on img "Next" at bounding box center [1055, 328] width 27 height 71
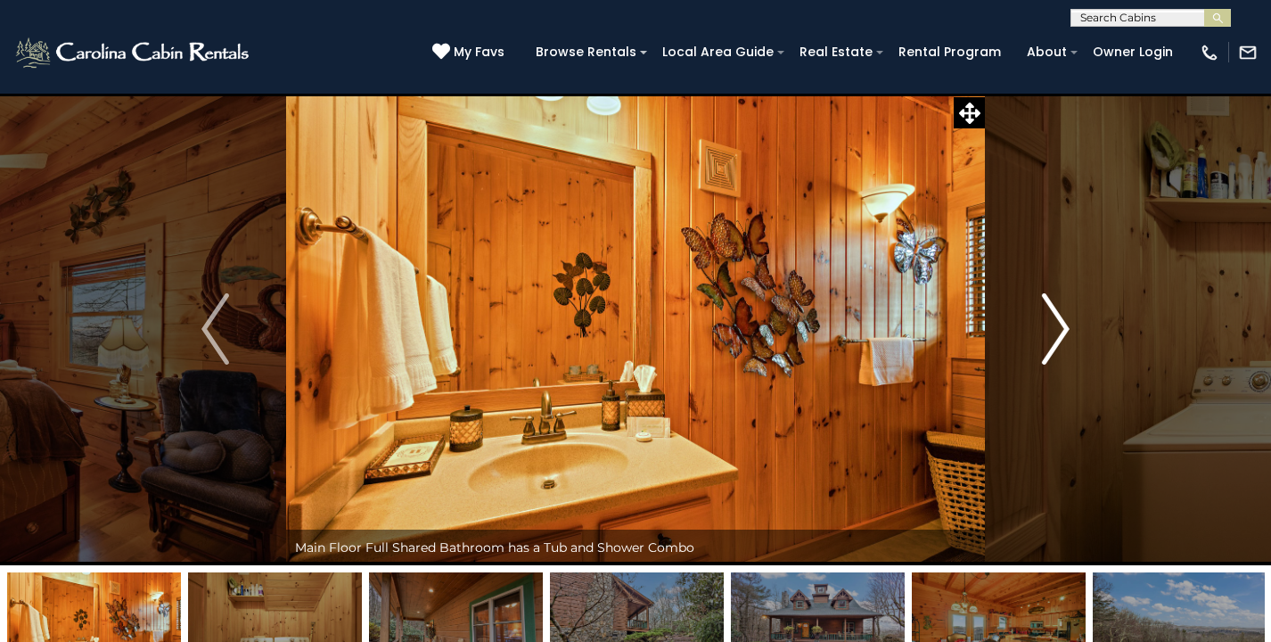
click at [1055, 318] on img "Next" at bounding box center [1055, 328] width 27 height 71
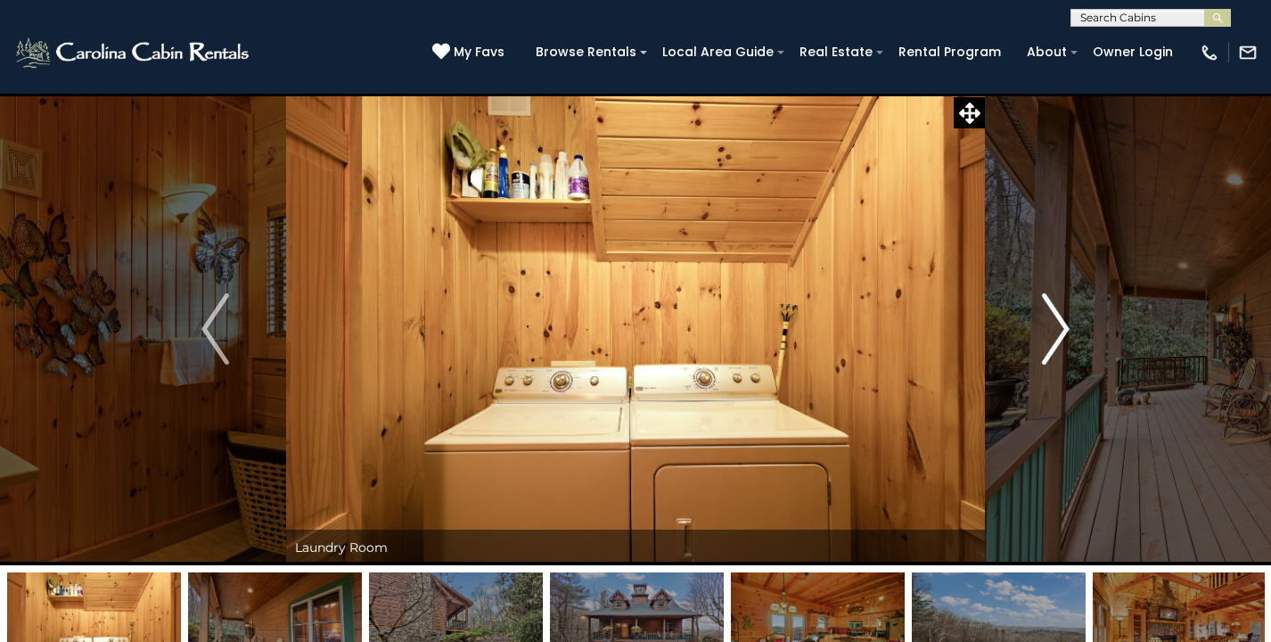
click at [1055, 318] on img "Next" at bounding box center [1055, 328] width 27 height 71
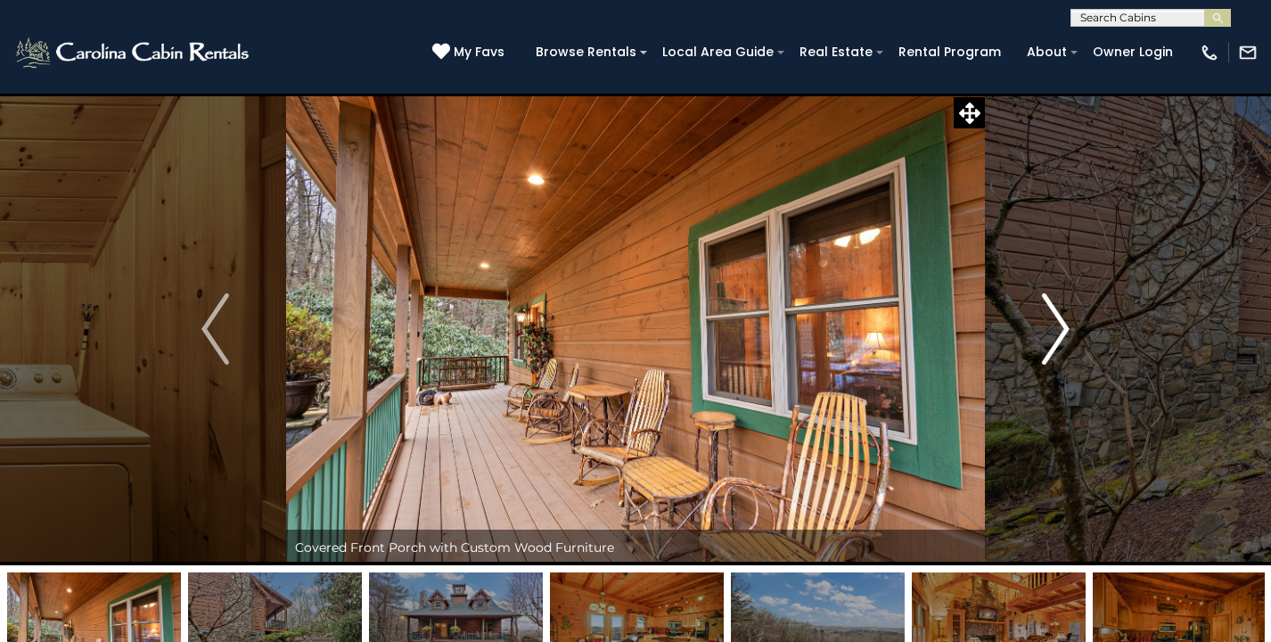
click at [1055, 318] on img "Next" at bounding box center [1055, 328] width 27 height 71
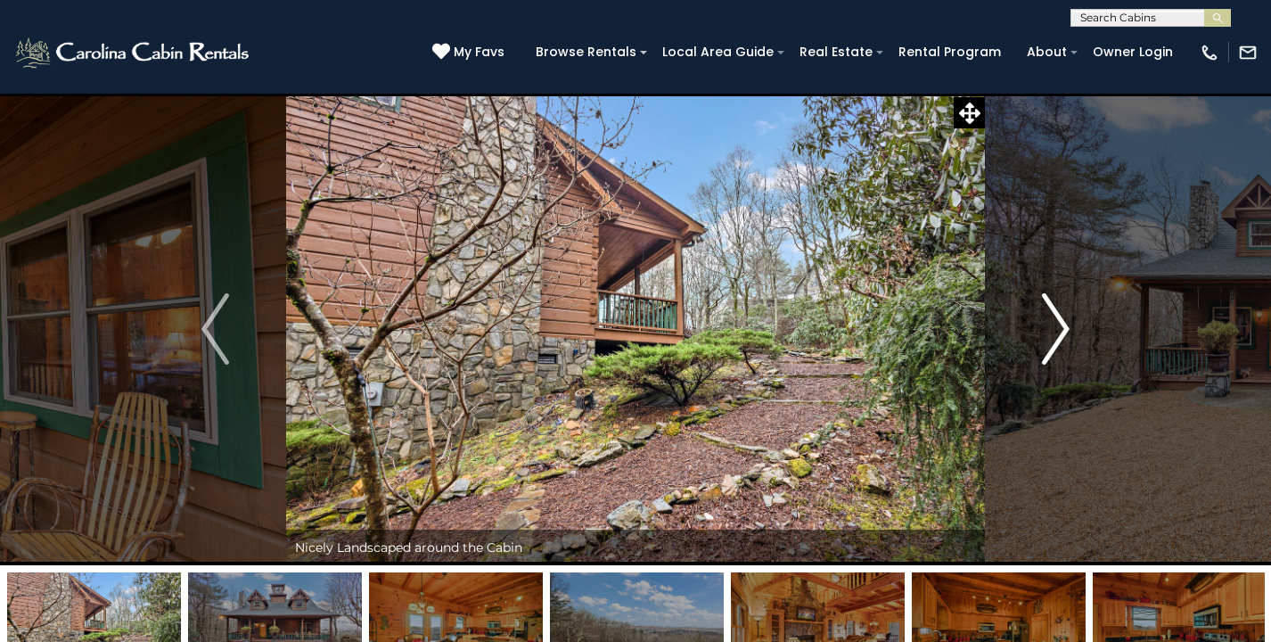
click at [1055, 318] on img "Next" at bounding box center [1055, 328] width 27 height 71
